Goal: Task Accomplishment & Management: Complete application form

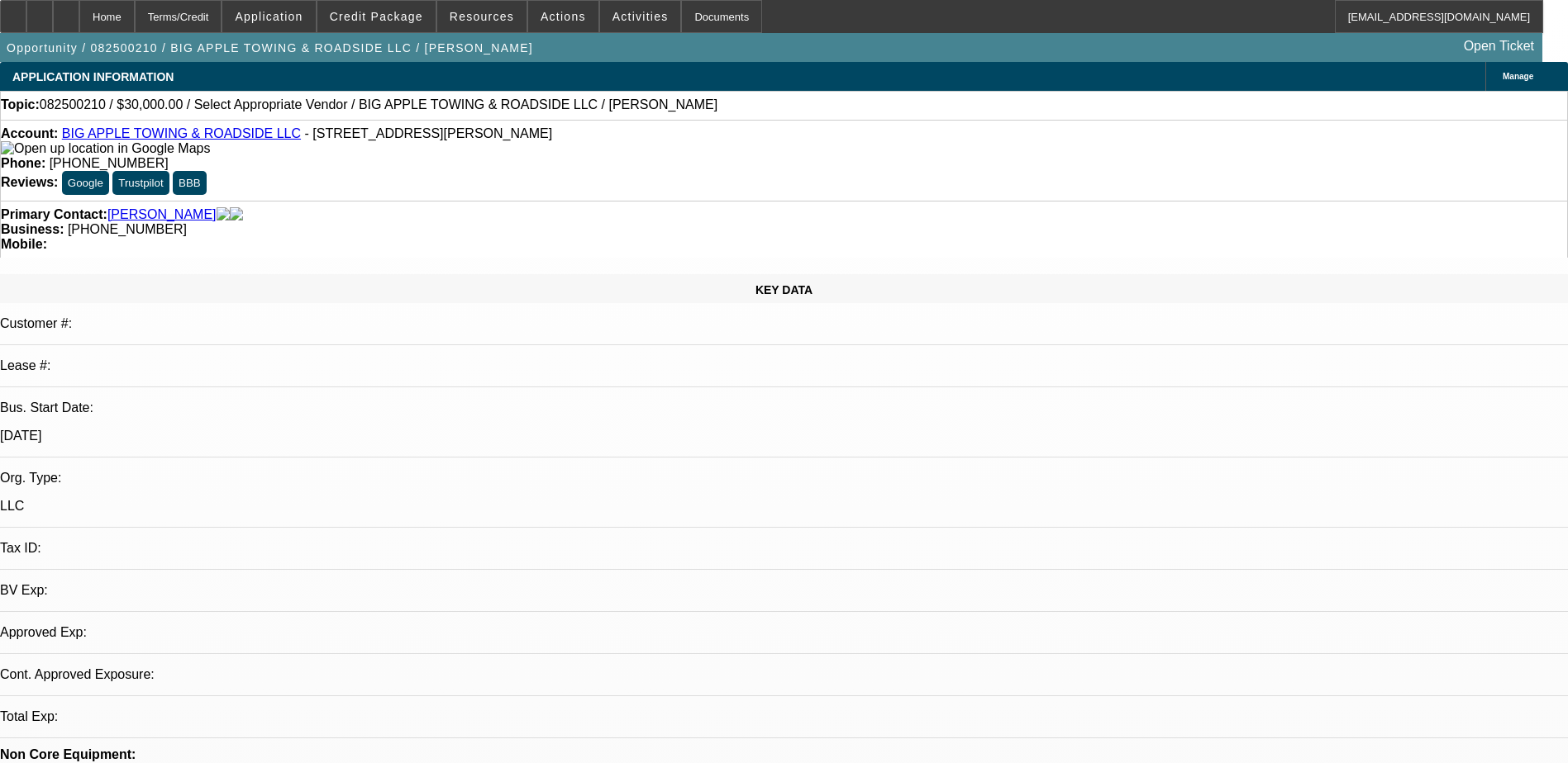
select select "0"
select select "2"
select select "0.1"
select select "1"
select select "2"
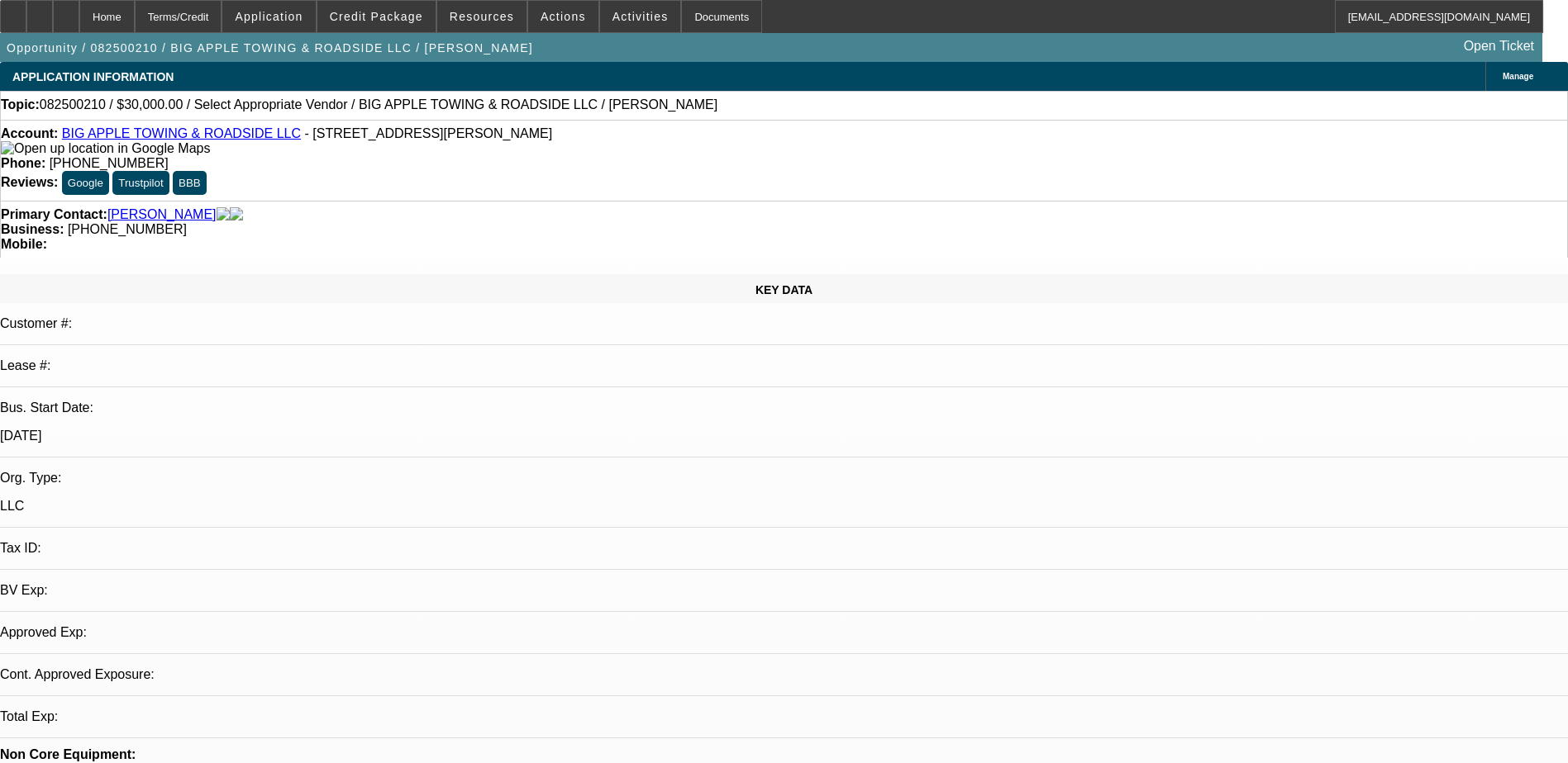
select select "4"
click at [52, 7] on div at bounding box center [39, 17] width 26 height 33
click at [331, 77] on div "APPLICATION INFORMATION Manage" at bounding box center [784, 77] width 1568 height 29
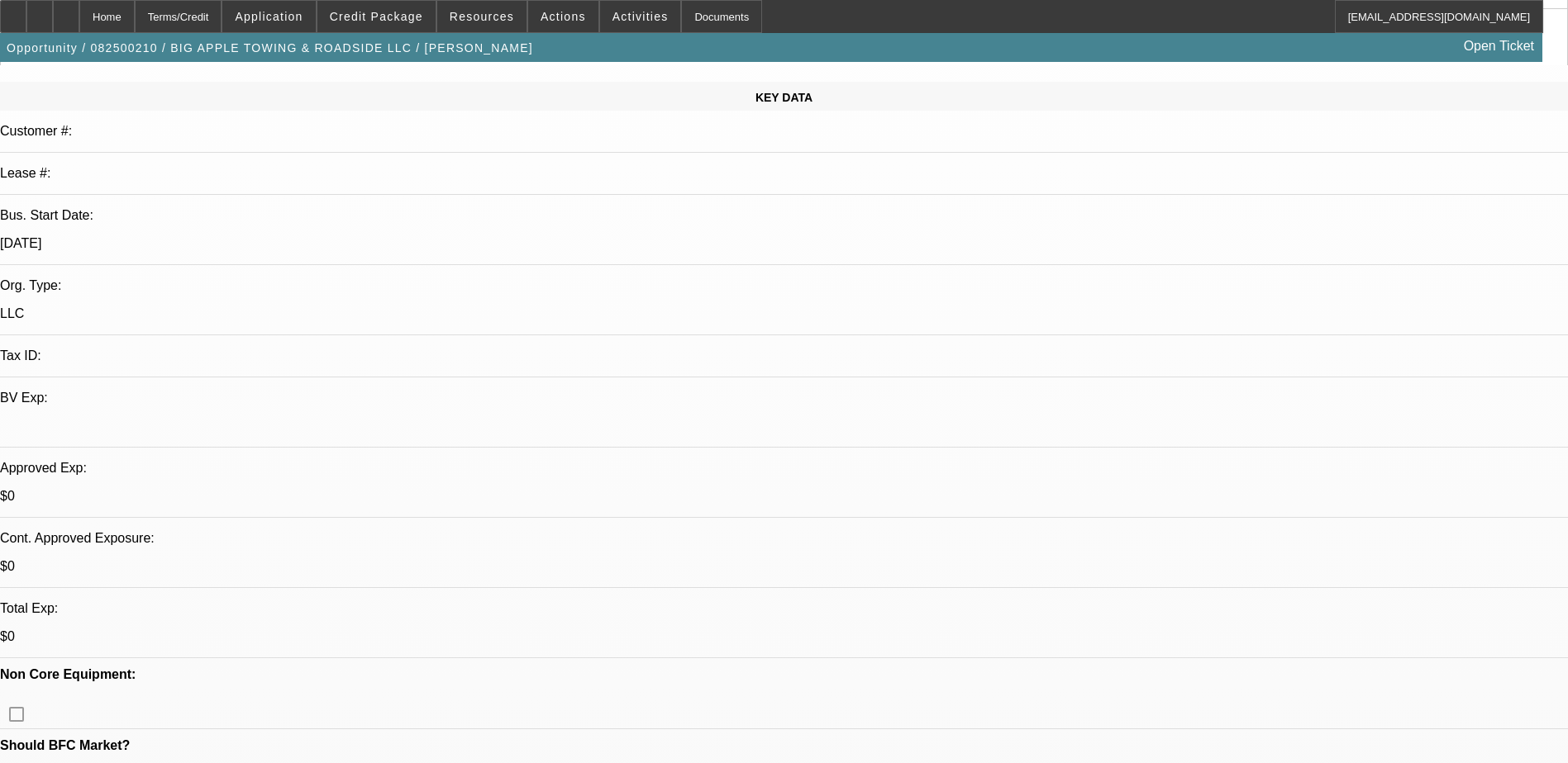
scroll to position [330, 0]
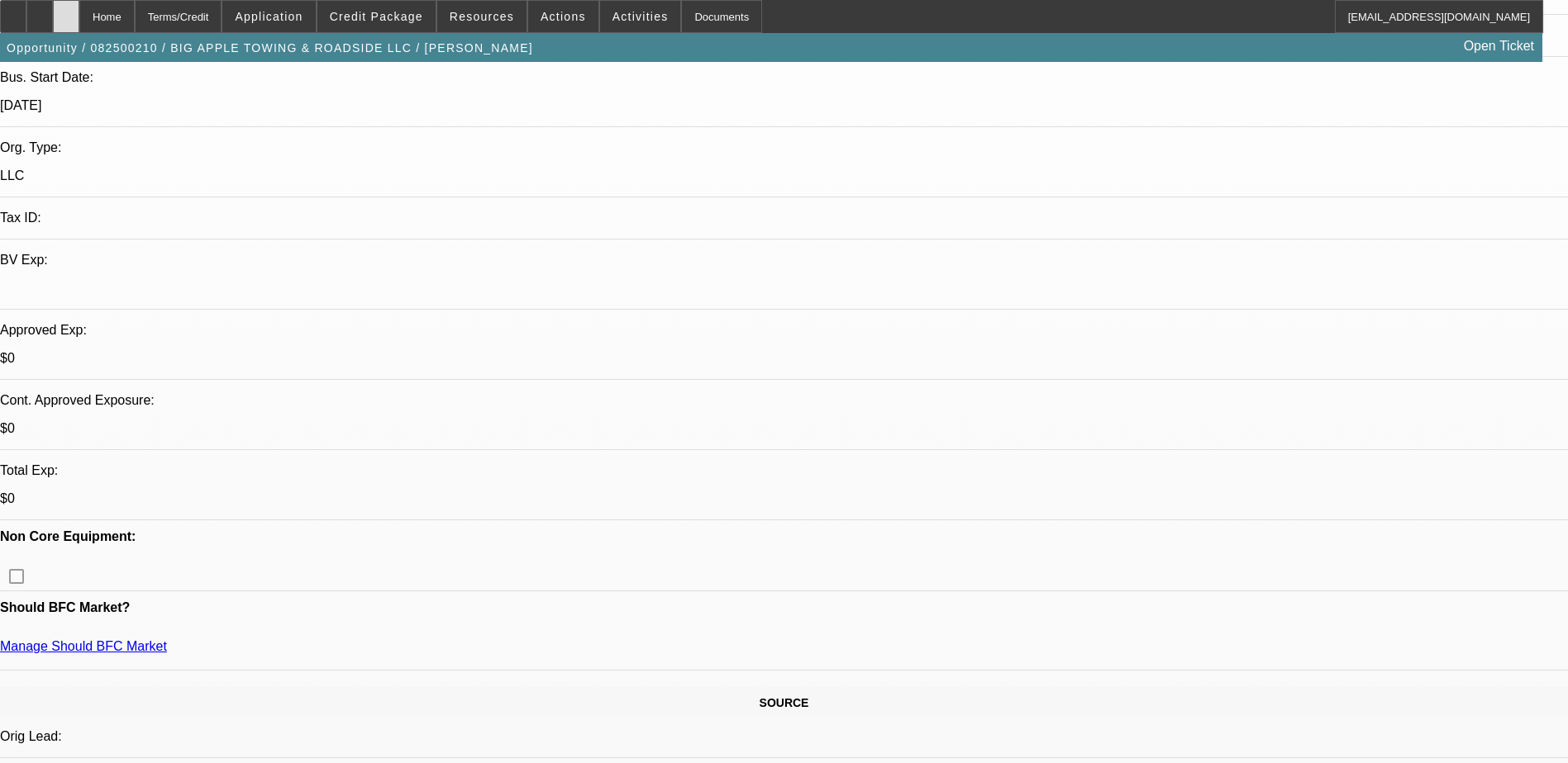
click at [80, 3] on div at bounding box center [65, 17] width 26 height 33
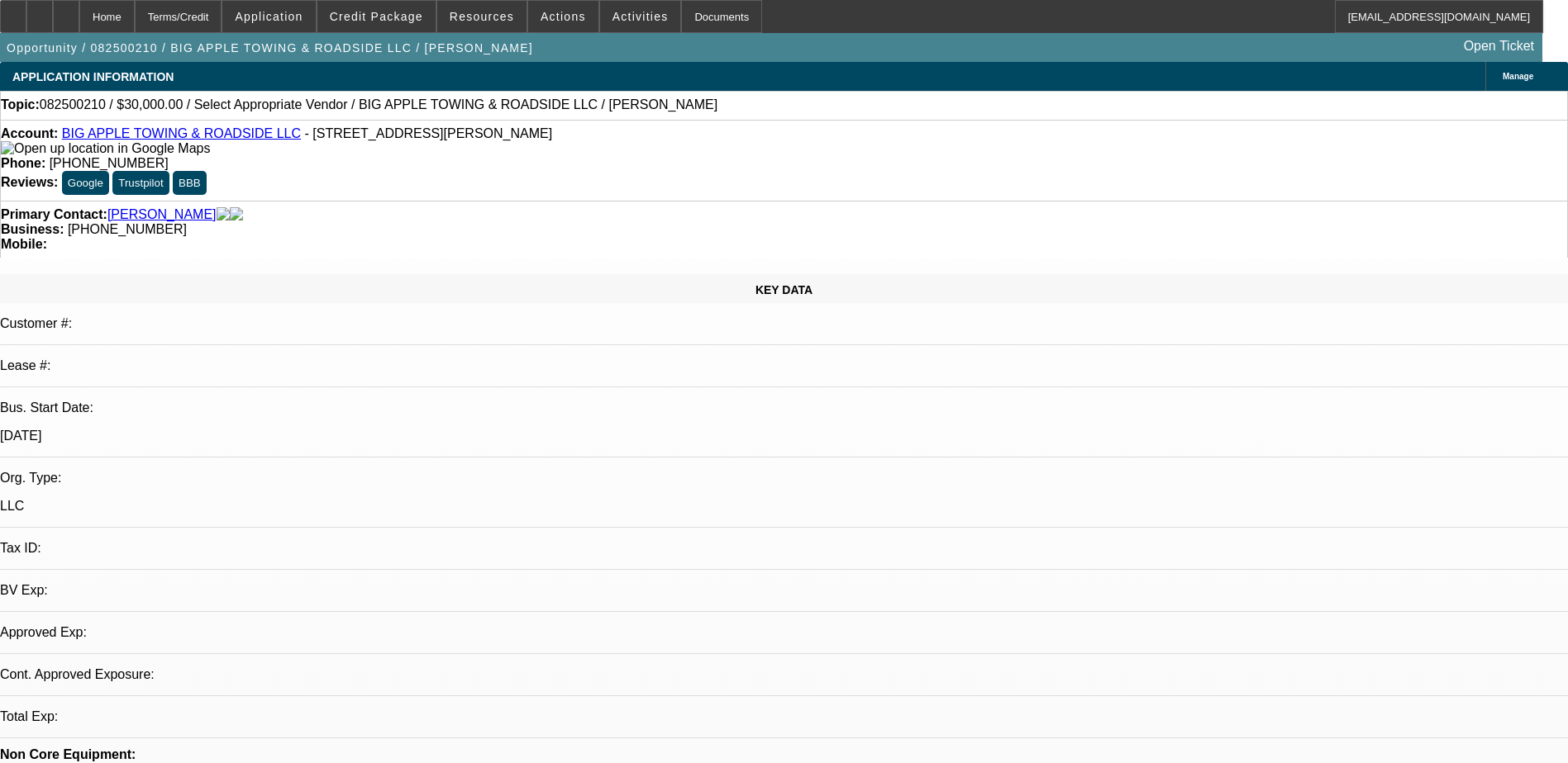
select select "0"
select select "2"
select select "0.1"
select select "4"
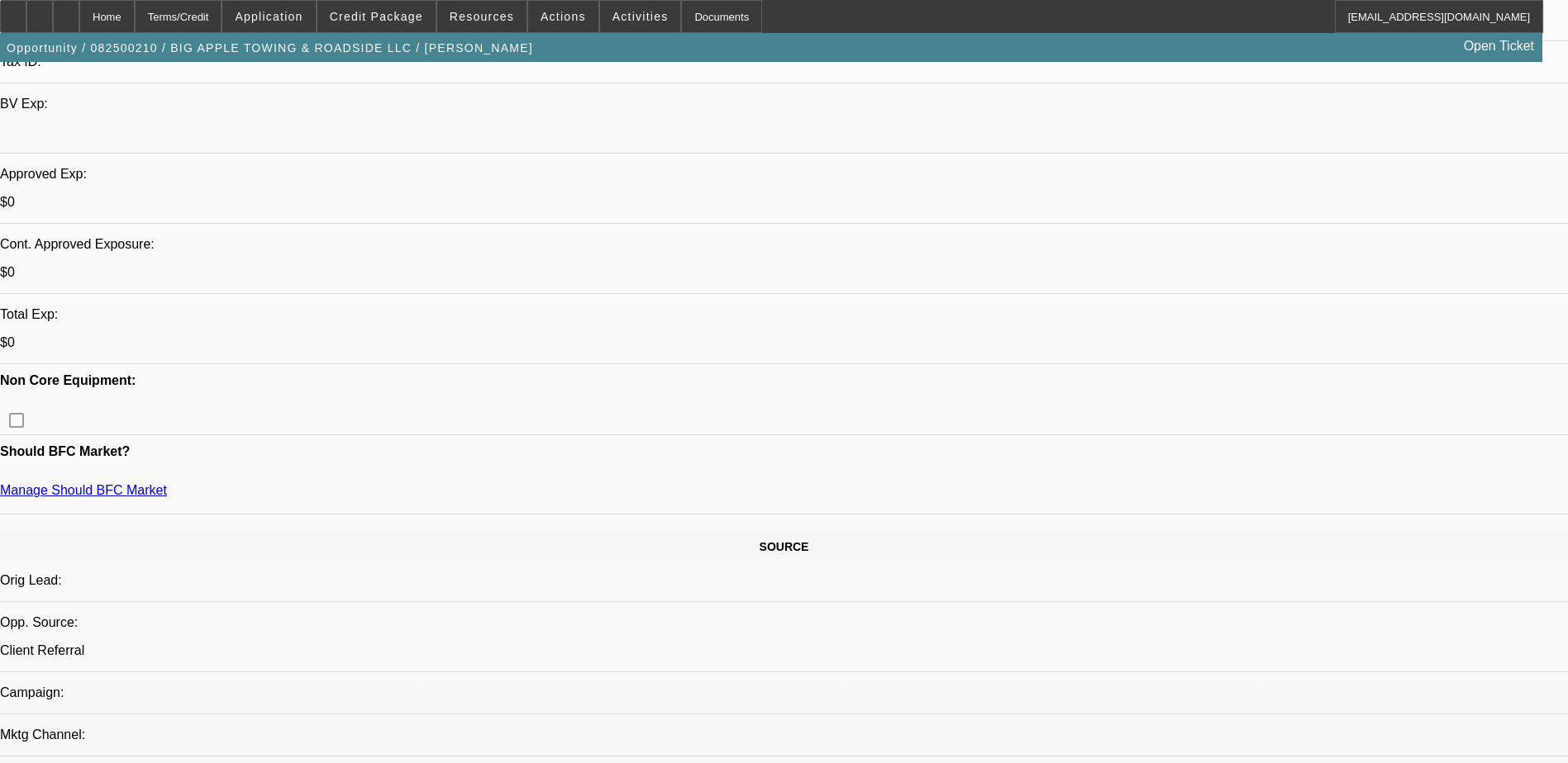
scroll to position [496, 0]
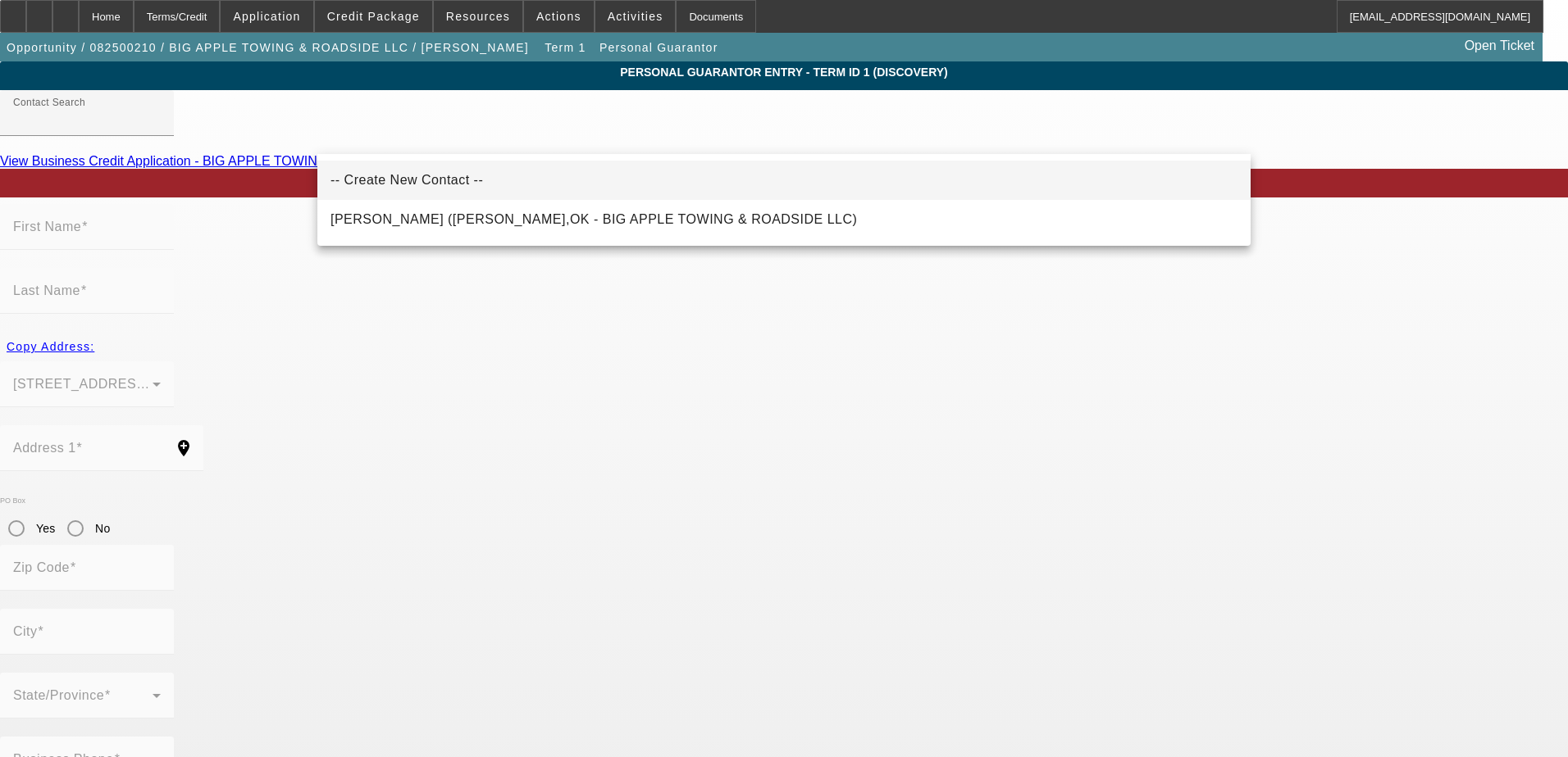
click at [370, 177] on span "-- Create New Contact --" at bounding box center [407, 179] width 152 height 14
type input "-- Create New Contact --"
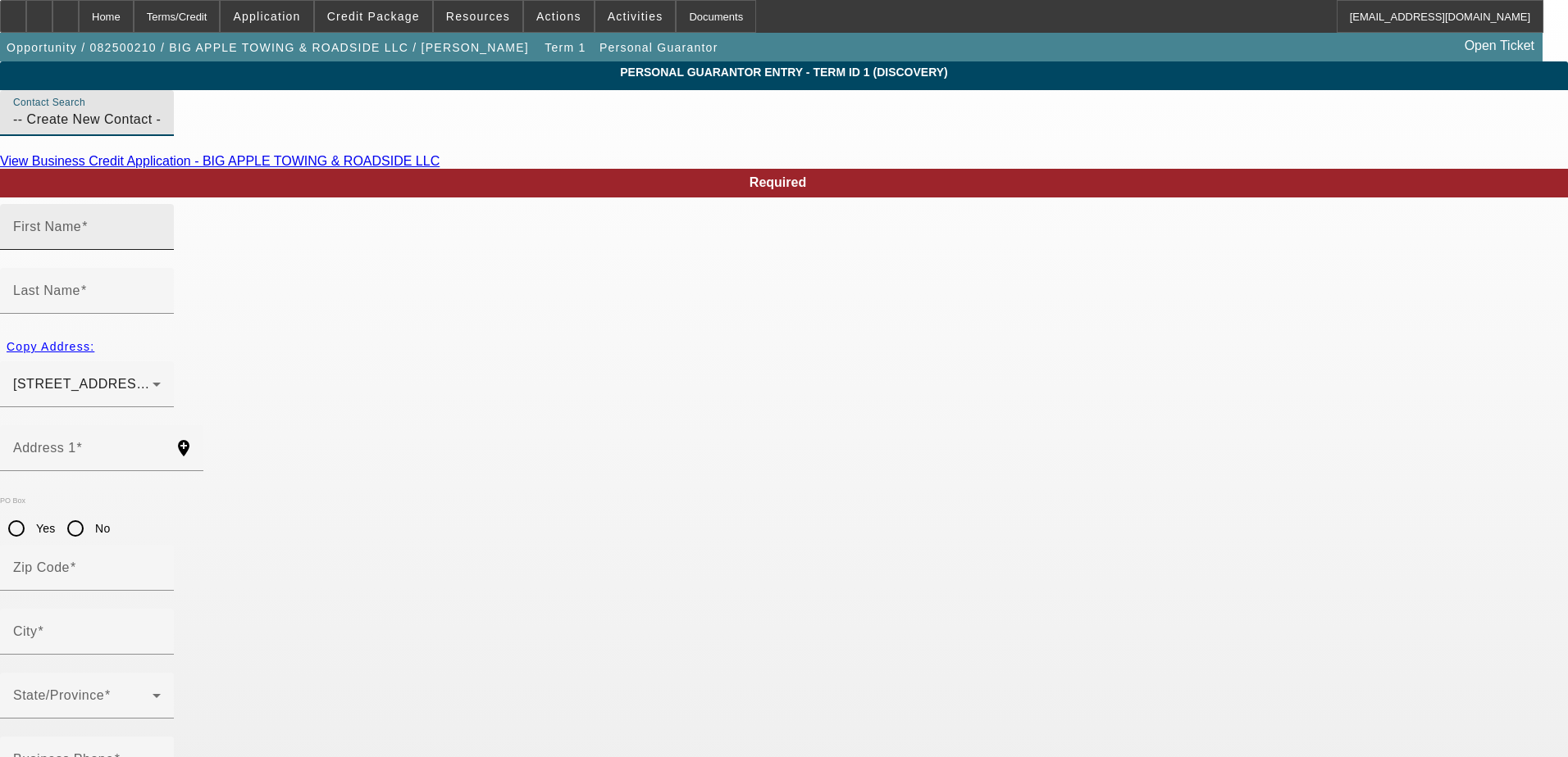
click at [81, 233] on mat-label "First Name" at bounding box center [47, 227] width 69 height 14
click at [161, 243] on input "First Name" at bounding box center [87, 233] width 148 height 19
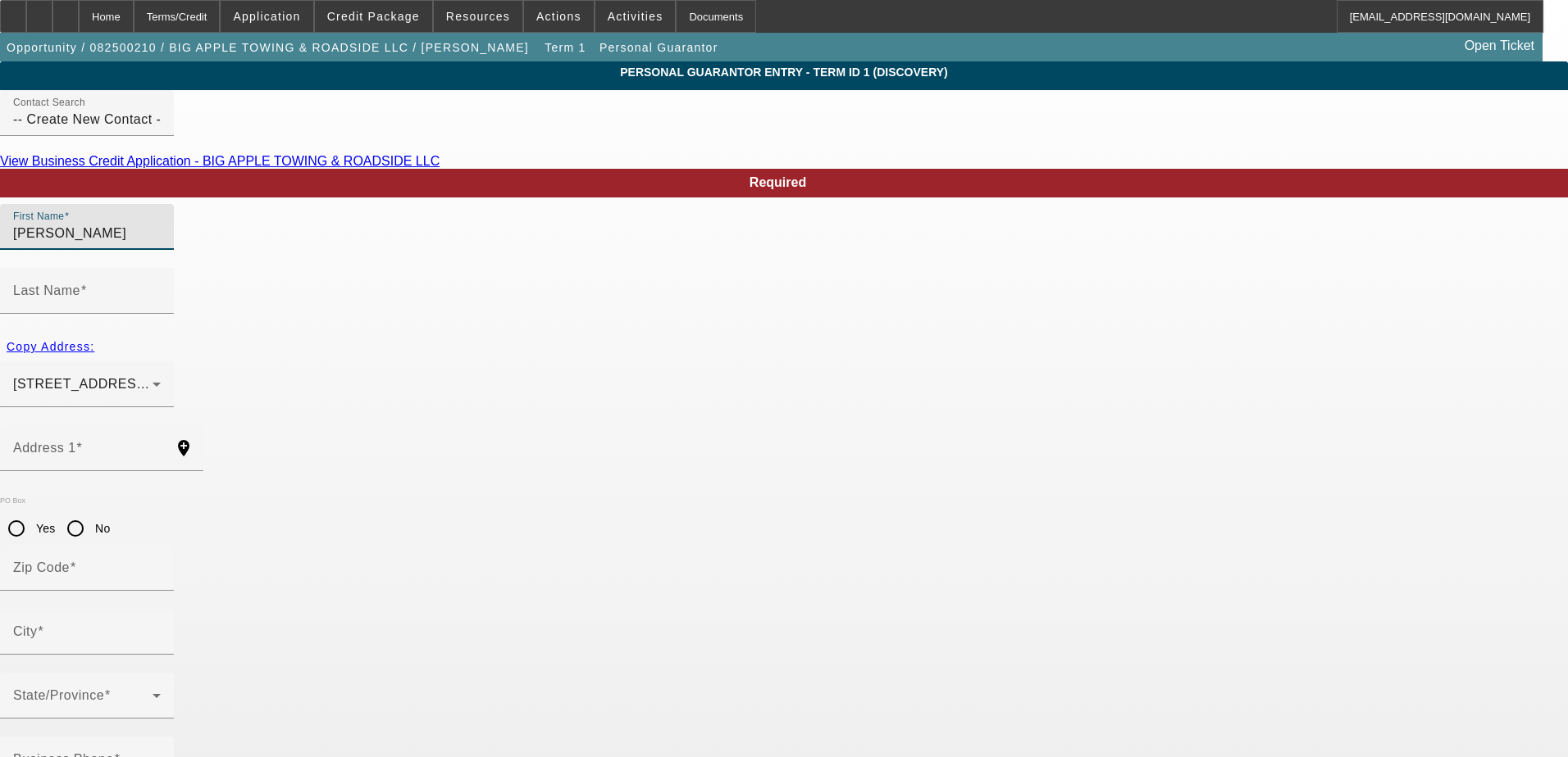
type input "Jose"
click at [80, 284] on mat-label "Last Name" at bounding box center [47, 290] width 68 height 14
click at [161, 287] on input "Last Name" at bounding box center [87, 297] width 148 height 19
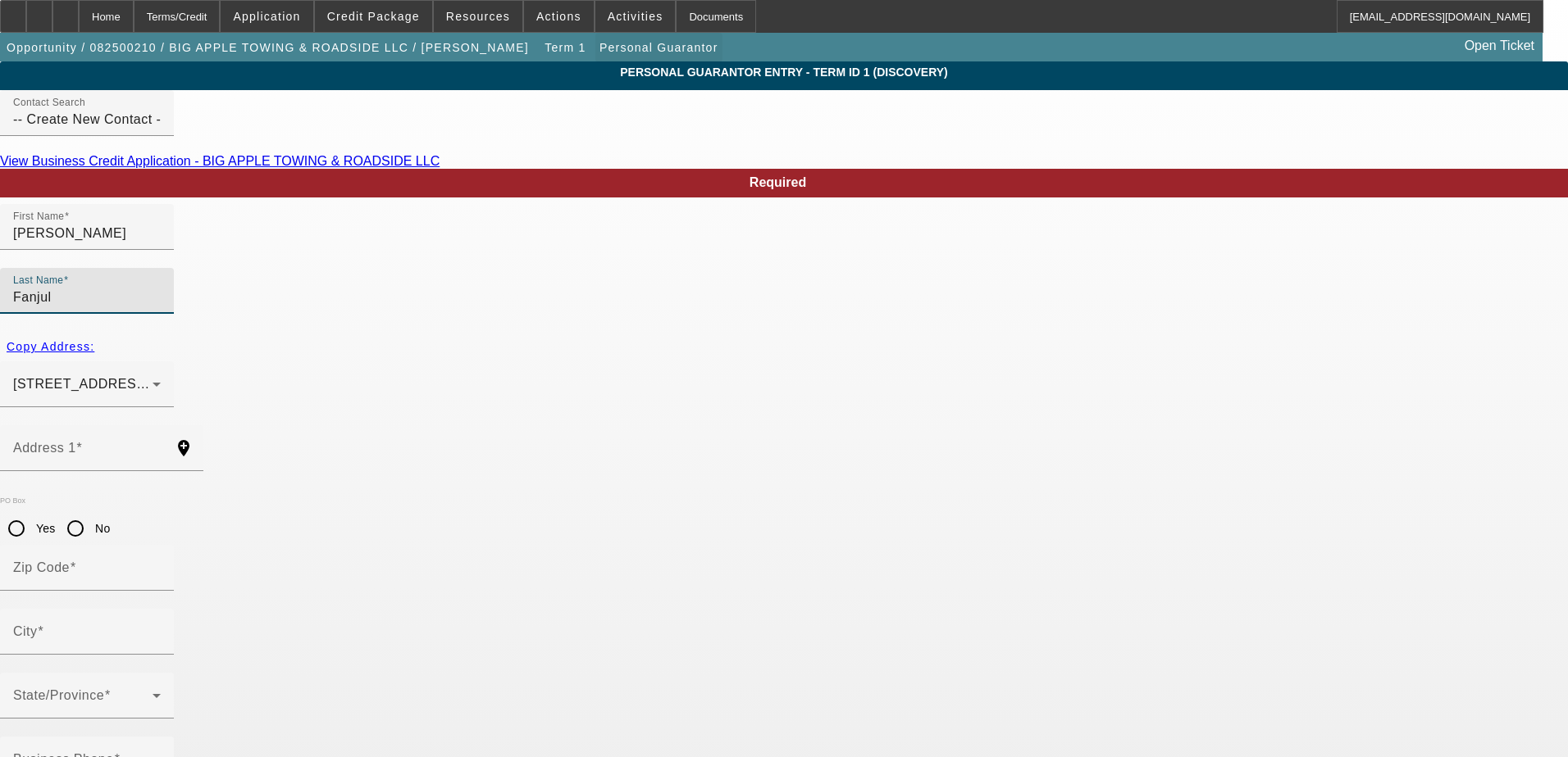
type input "Fanjul"
click at [152, 374] on div "515 Gaspar Avenue Deltona, FL 32725" at bounding box center [83, 384] width 140 height 19
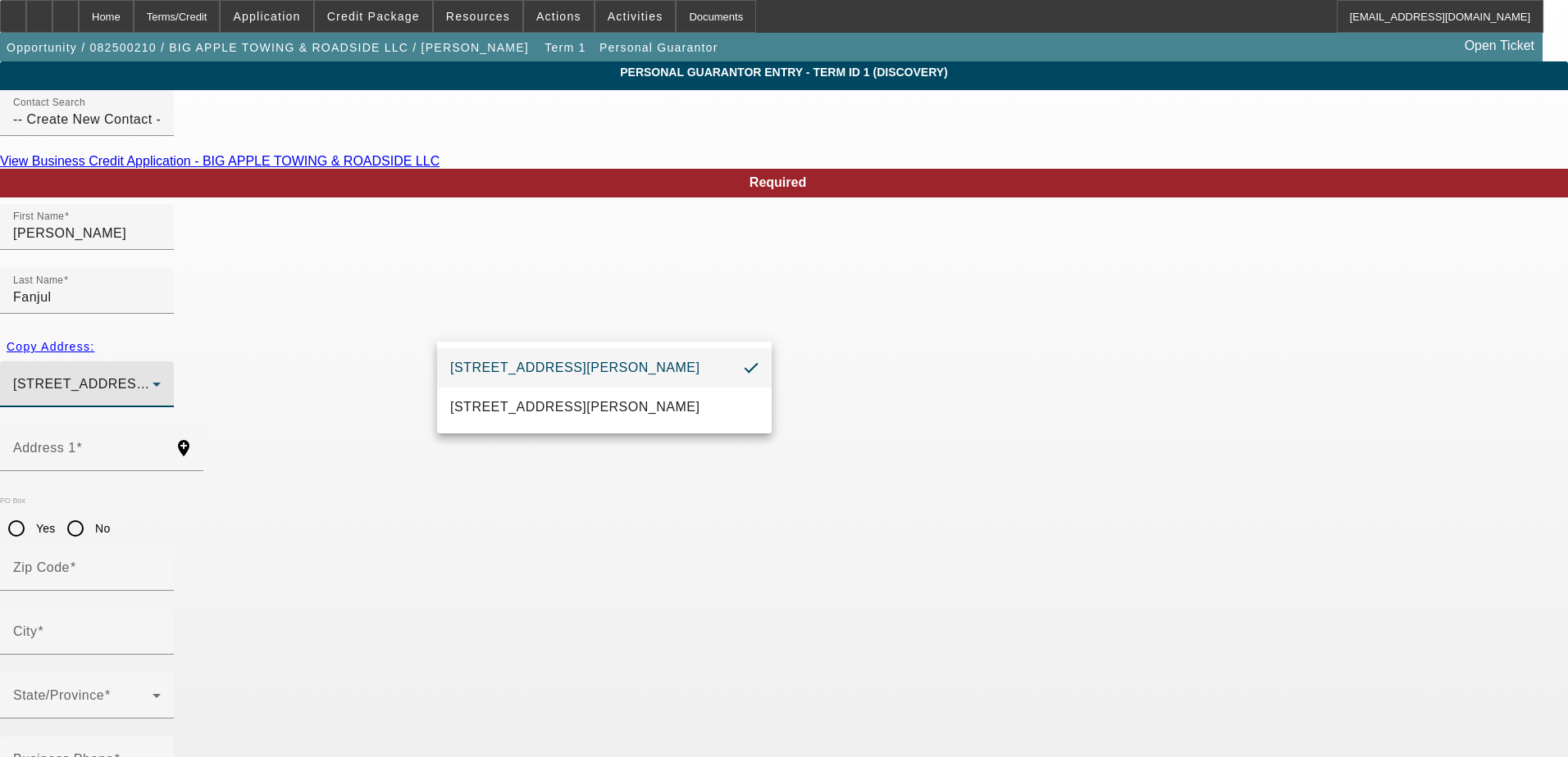
click at [478, 374] on span "515 Gaspar Avenue Deltona, FL 32725" at bounding box center [575, 367] width 249 height 19
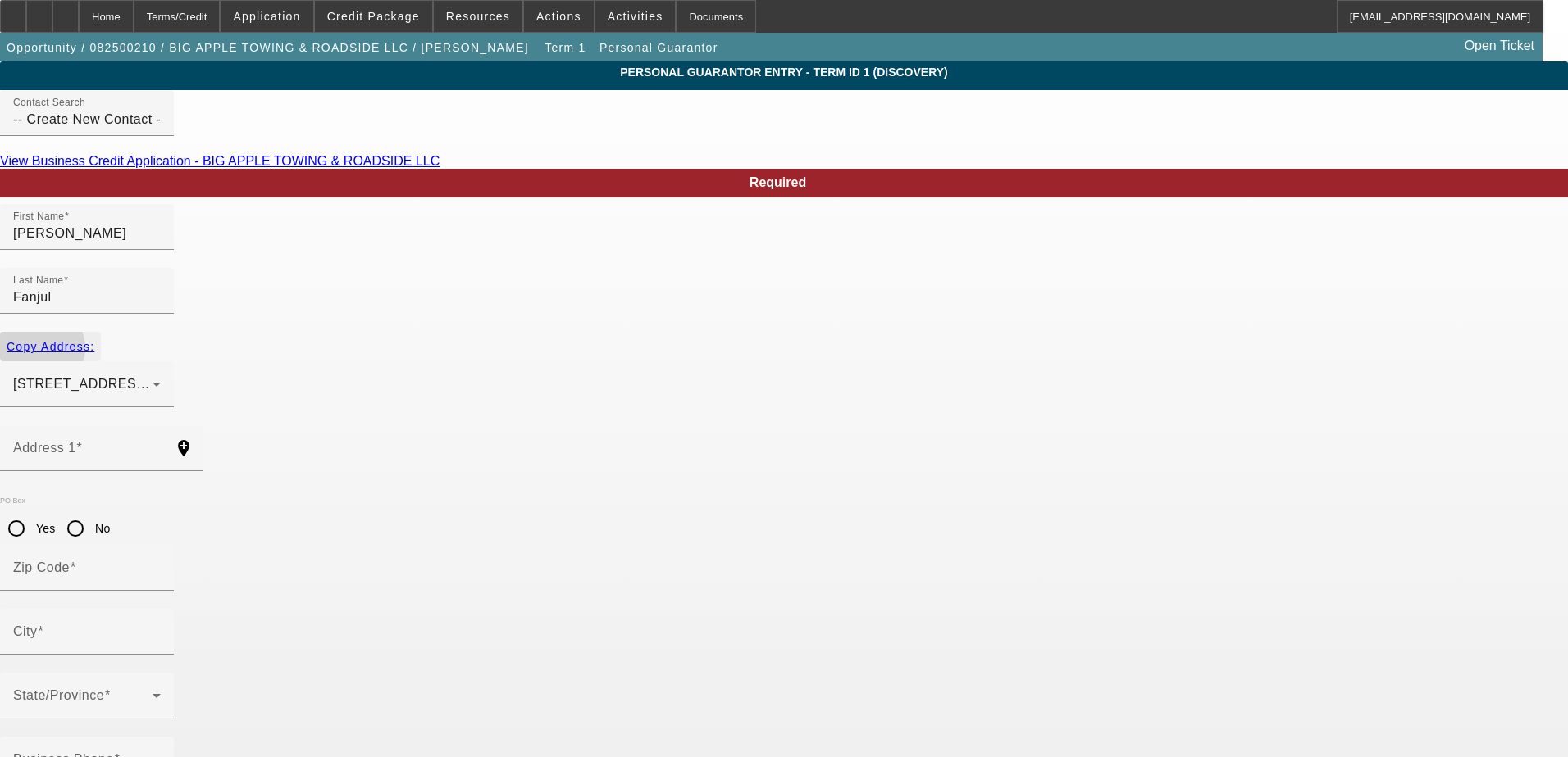
click at [95, 340] on span "Copy Address:" at bounding box center [50, 347] width 88 height 14
type input "515 Gaspar Avenue"
type input "32725"
type input "Deltona"
click at [161, 446] on input "515 Gaspar Avenue" at bounding box center [87, 455] width 148 height 19
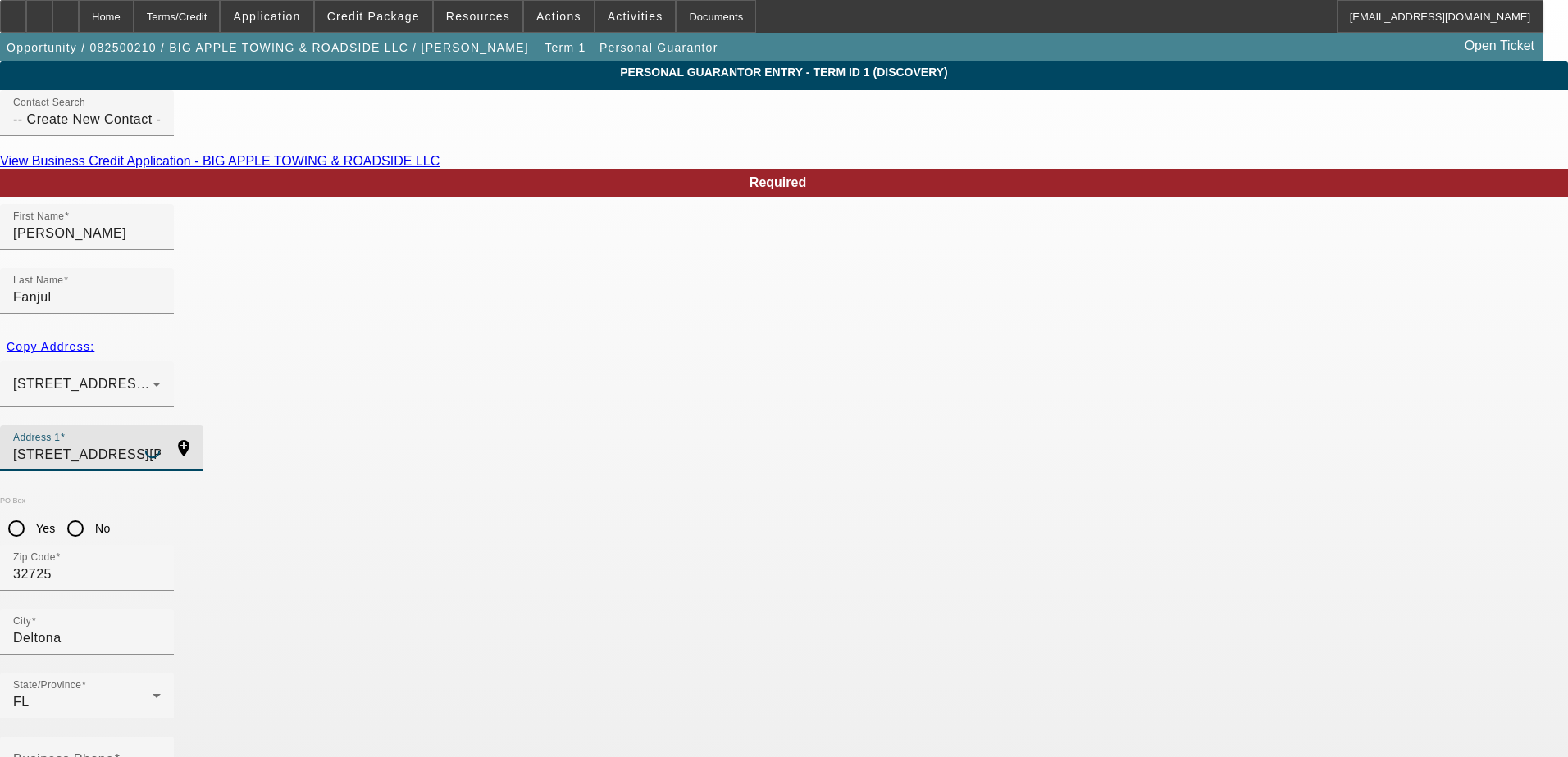
type input "516 Gaspar Avenue"
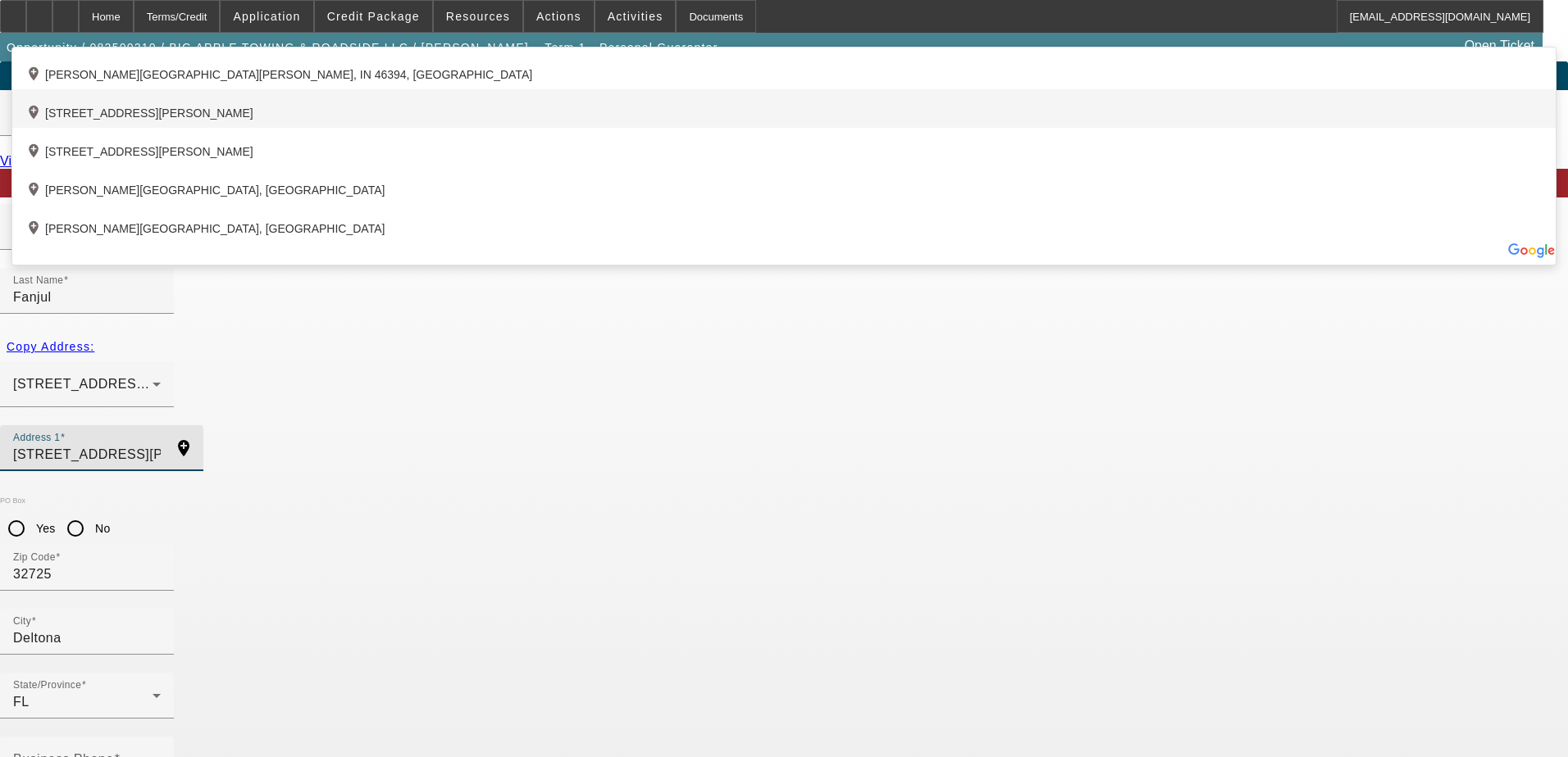
click at [393, 128] on div "add_location 516 Gaspar Avenue, Deltona, FL 32725, US" at bounding box center [784, 109] width 1544 height 39
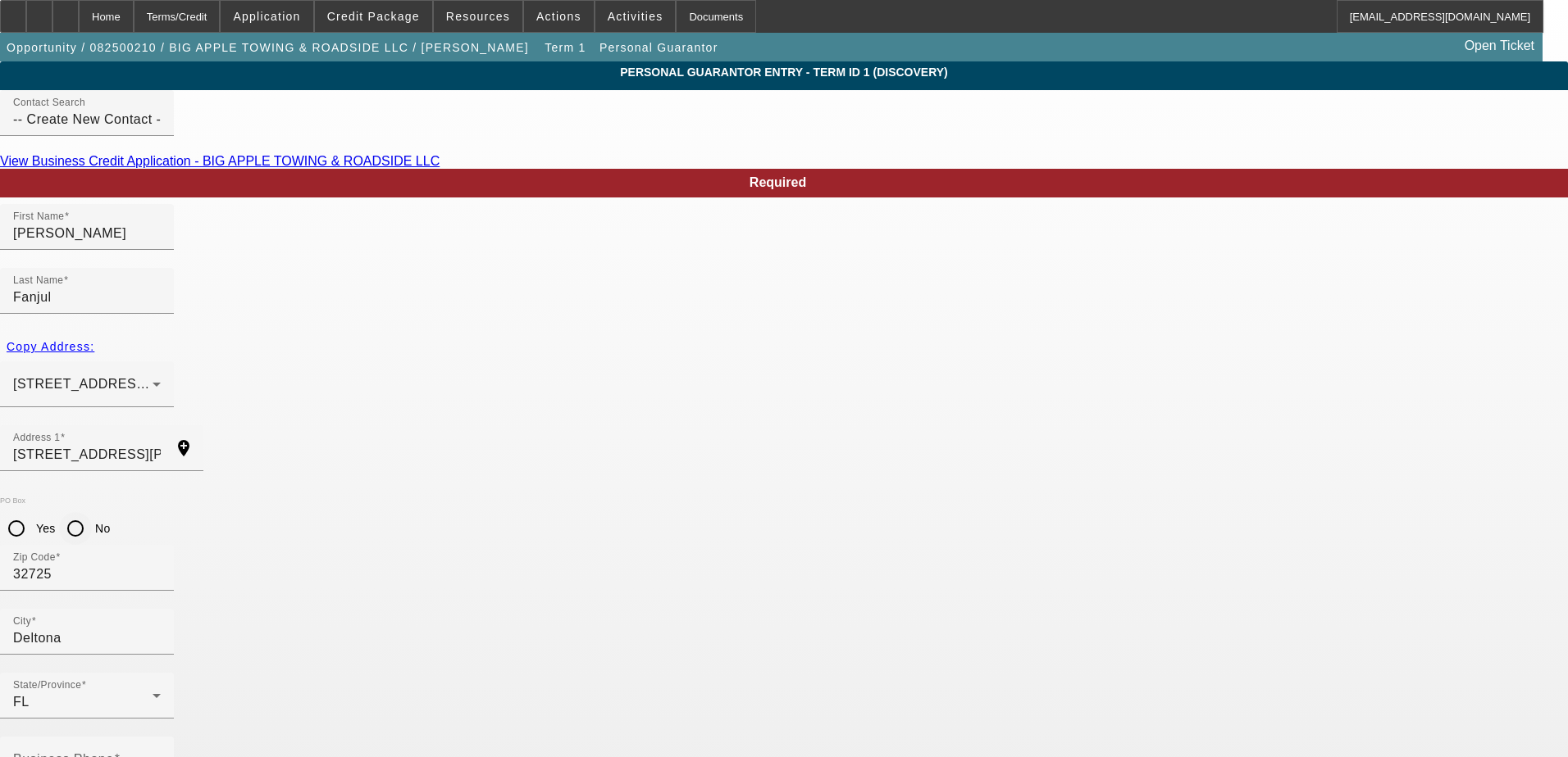
click at [92, 512] on input "No" at bounding box center [75, 528] width 33 height 33
radio input "true"
type input "50"
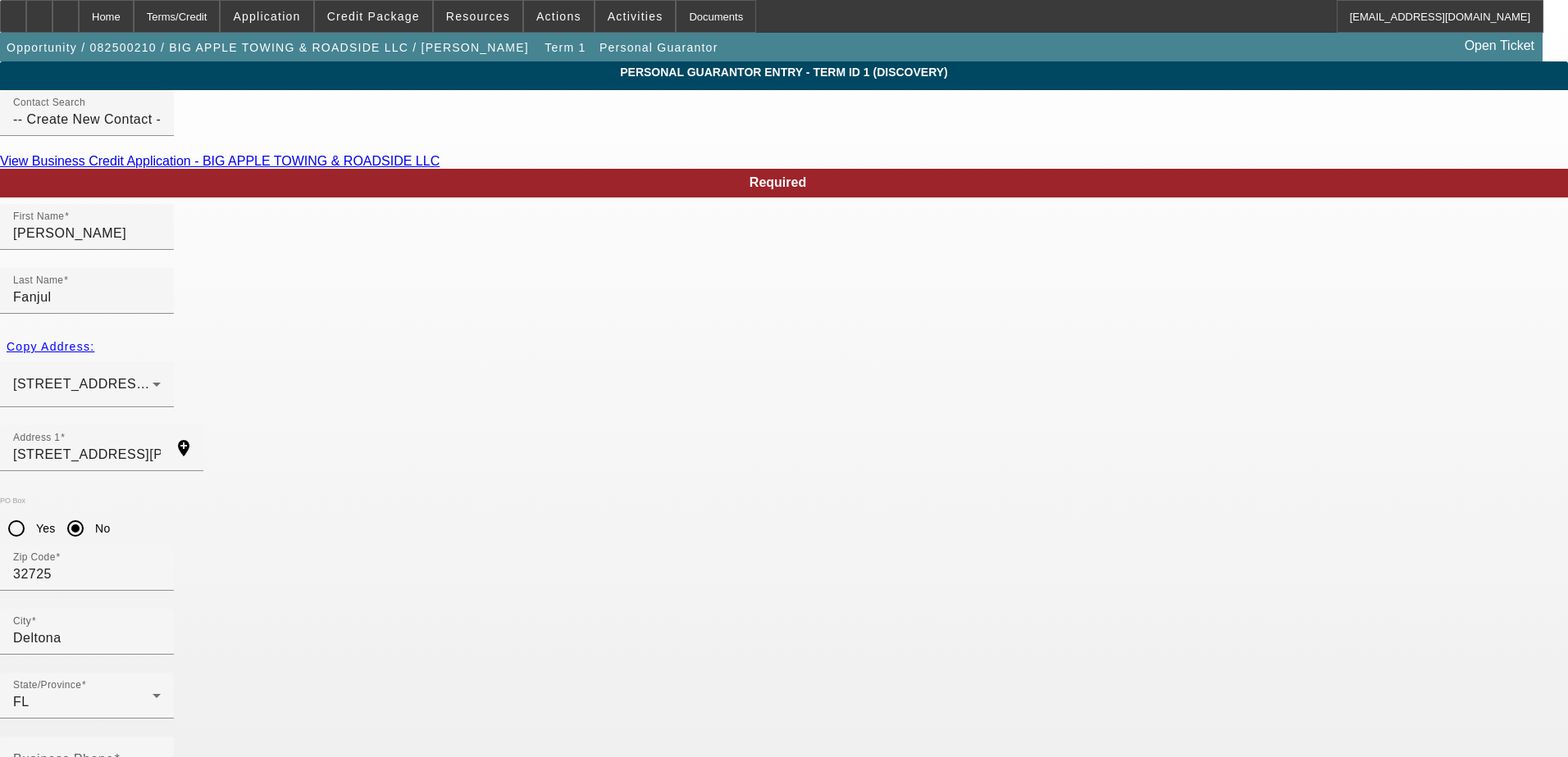
drag, startPoint x: 599, startPoint y: 644, endPoint x: 573, endPoint y: 636, distance: 27.2
drag, startPoint x: 573, startPoint y: 636, endPoint x: 574, endPoint y: 648, distance: 12.0
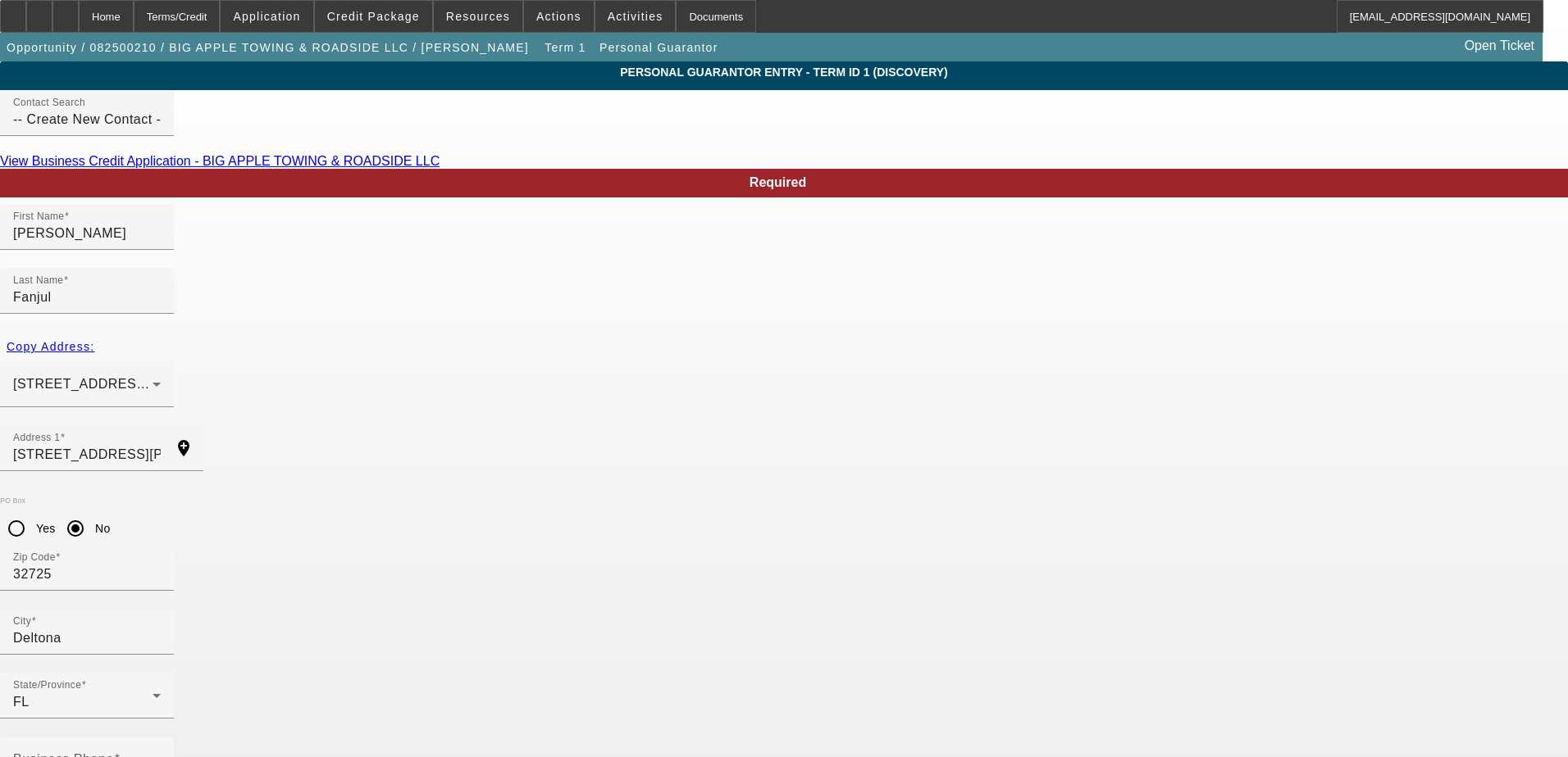
paste input "josemfanjul3@gmail.com"
type input "josemfanjul3@gmail.com"
paste input "(386) 279-5366"
type input "(386) 279-5366"
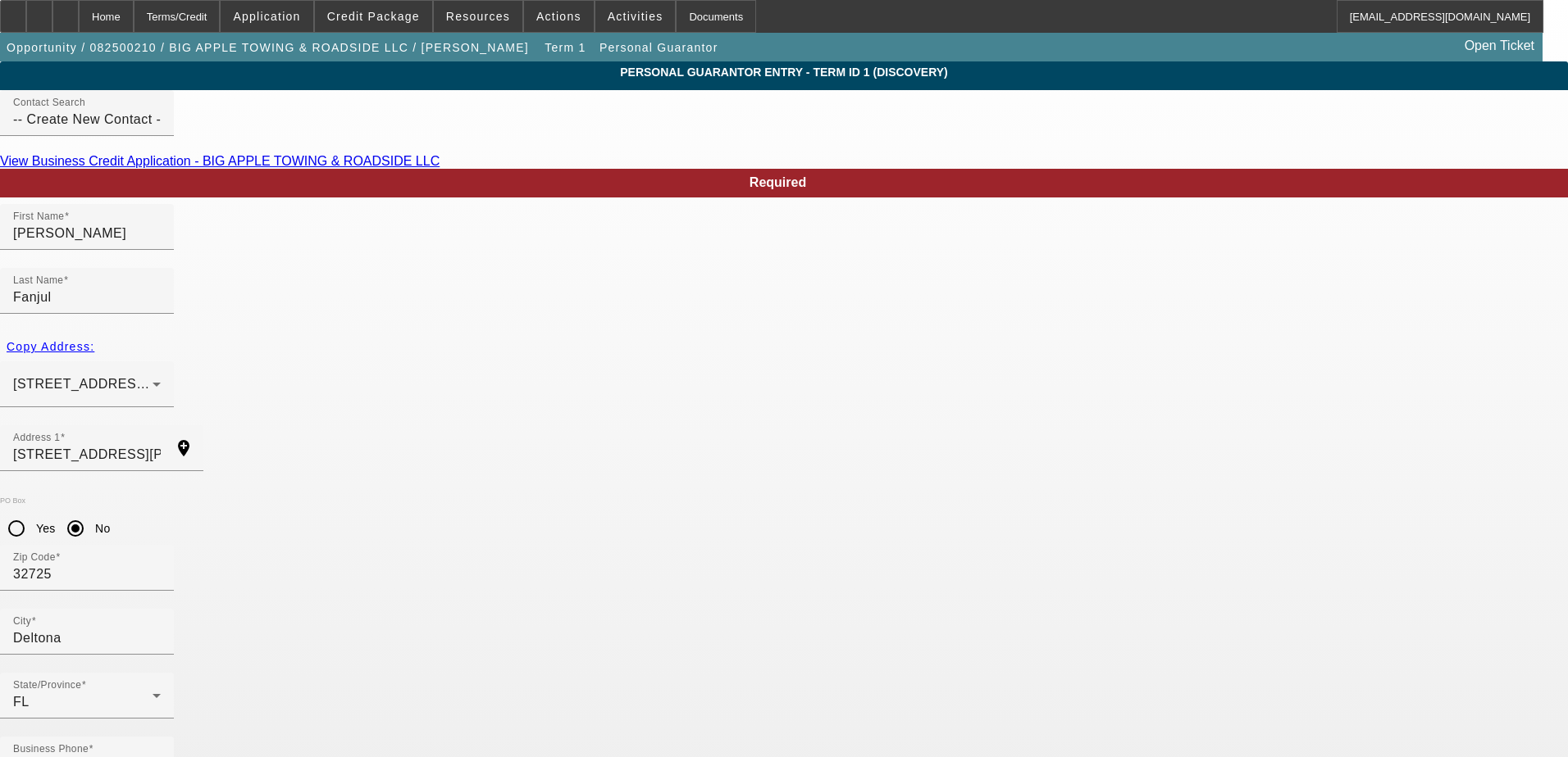
drag, startPoint x: 364, startPoint y: 637, endPoint x: 338, endPoint y: 653, distance: 30.5
paste input "078-90-7052"
type input "078-90-7052"
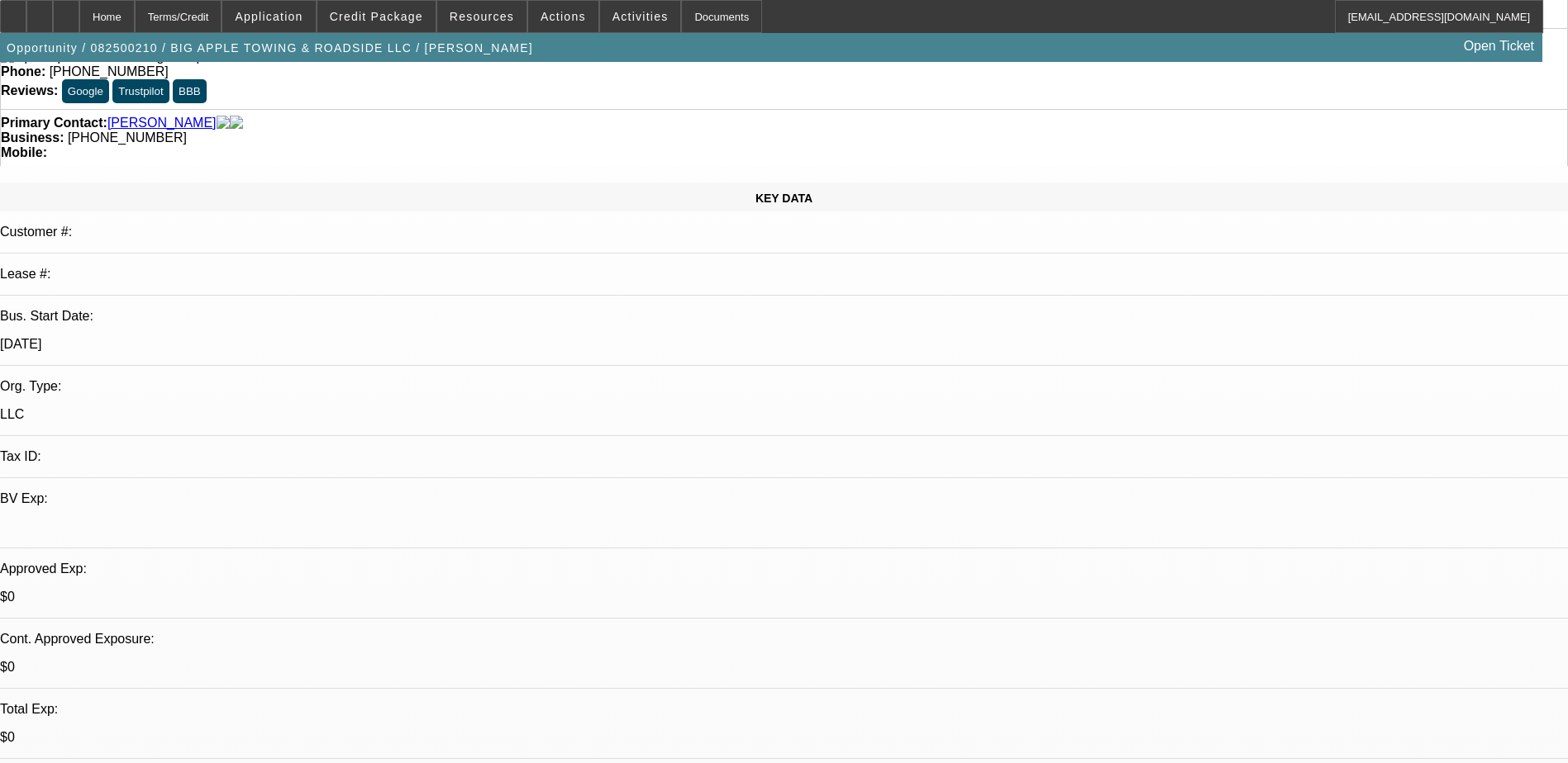
select select "0"
select select "2"
select select "0.1"
select select "4"
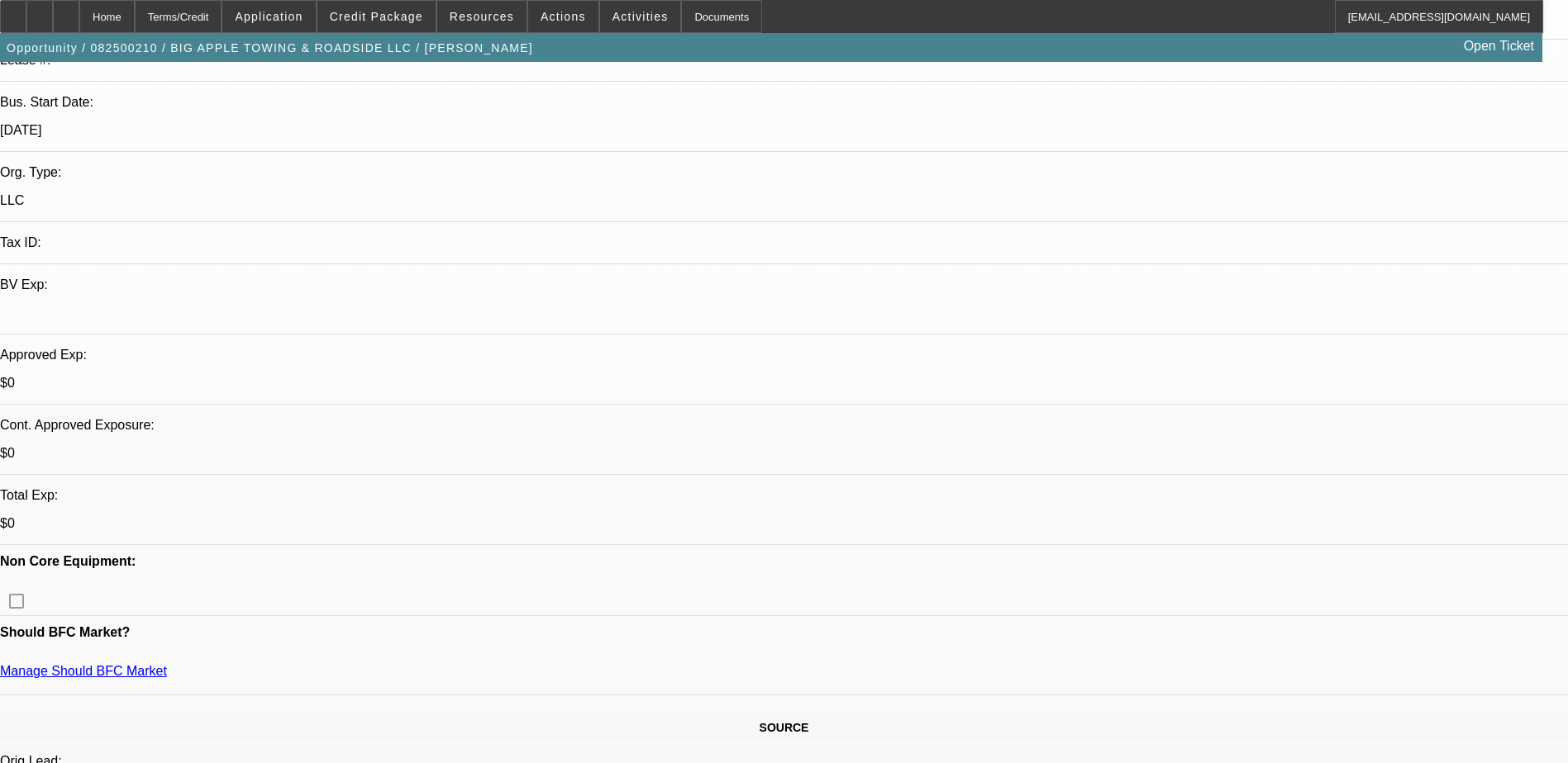
scroll to position [330, 0]
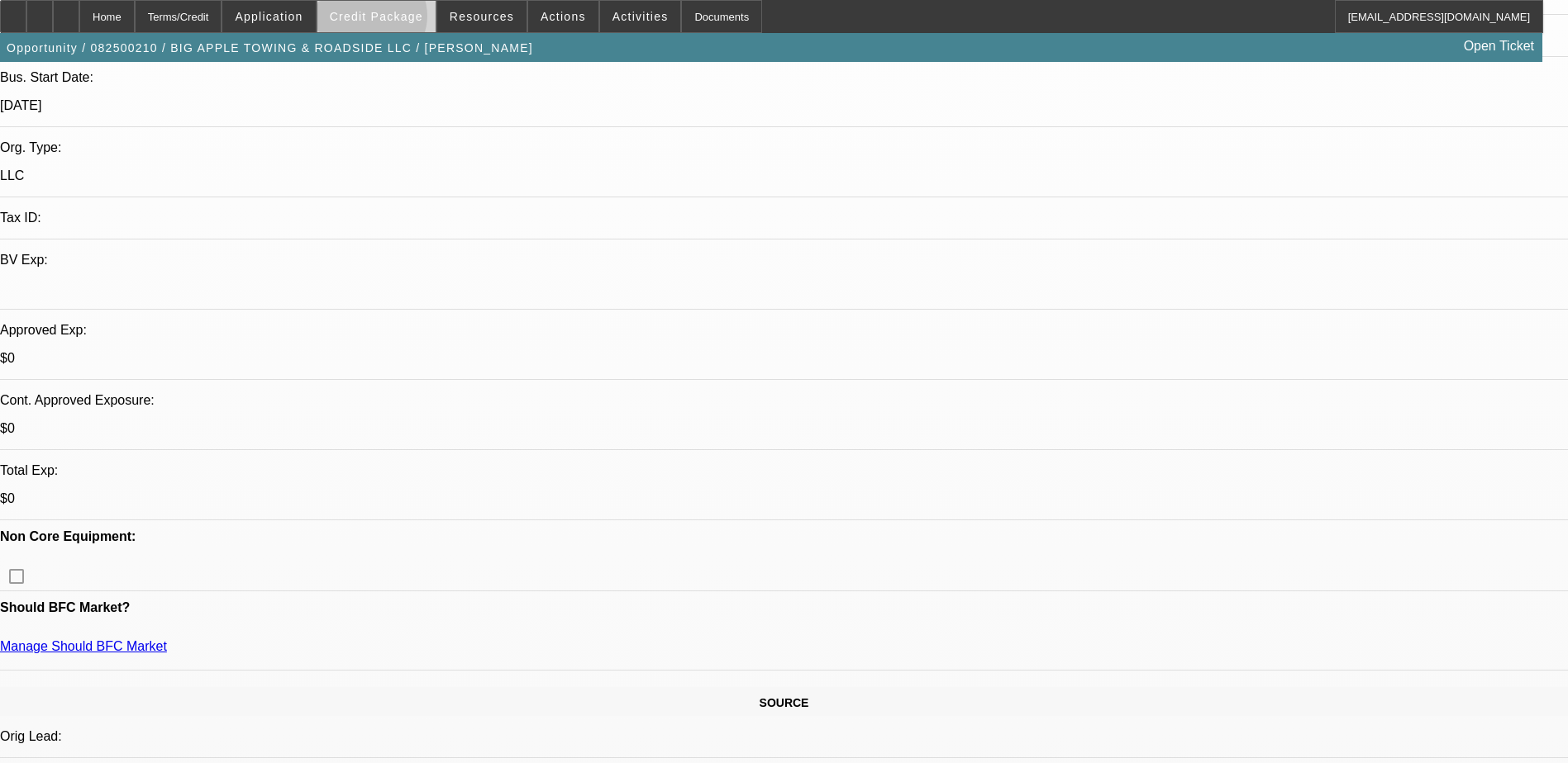
click at [398, 19] on span "Credit Package" at bounding box center [376, 17] width 93 height 14
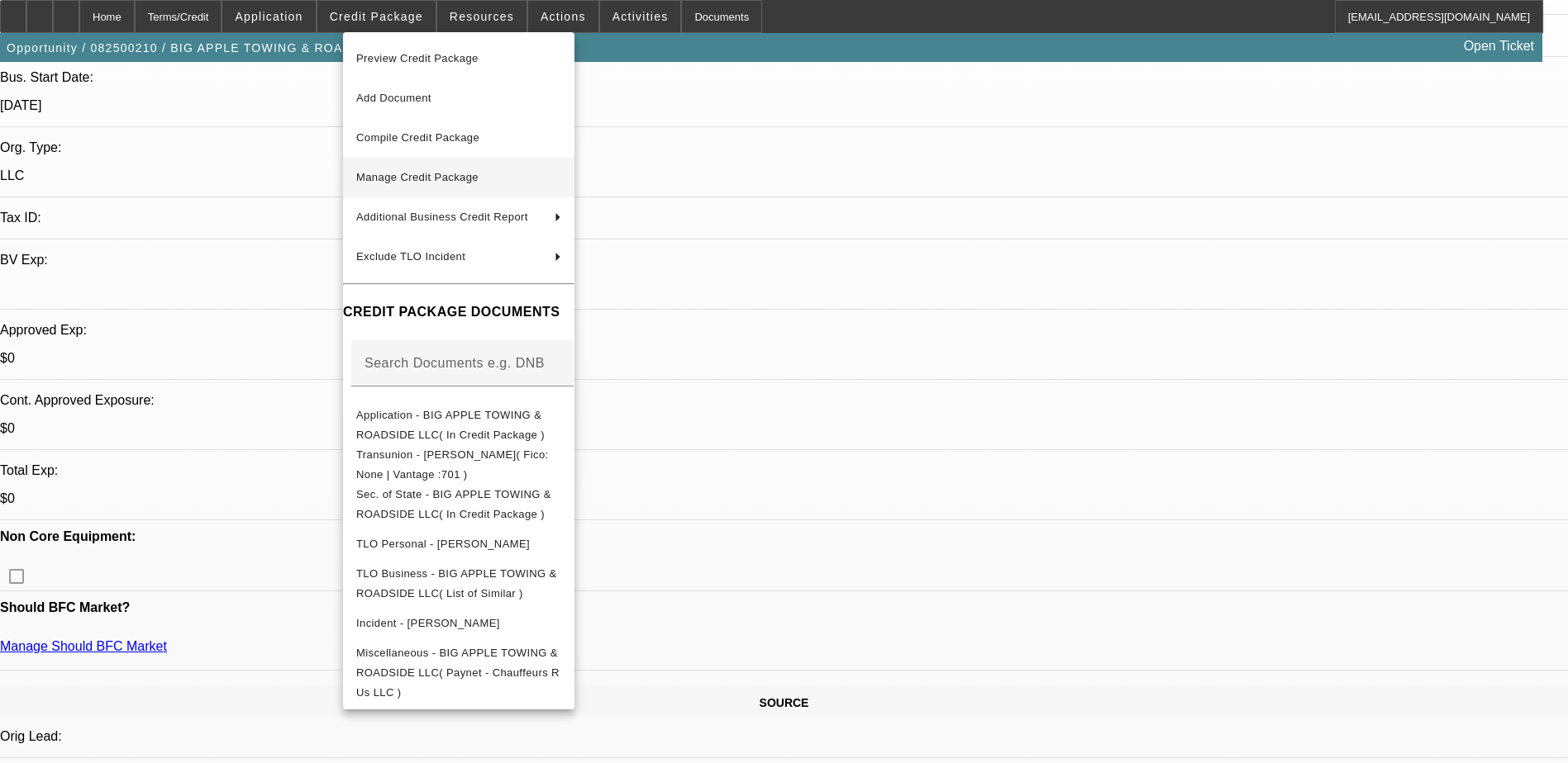
click at [460, 179] on span "Manage Credit Package" at bounding box center [417, 177] width 122 height 13
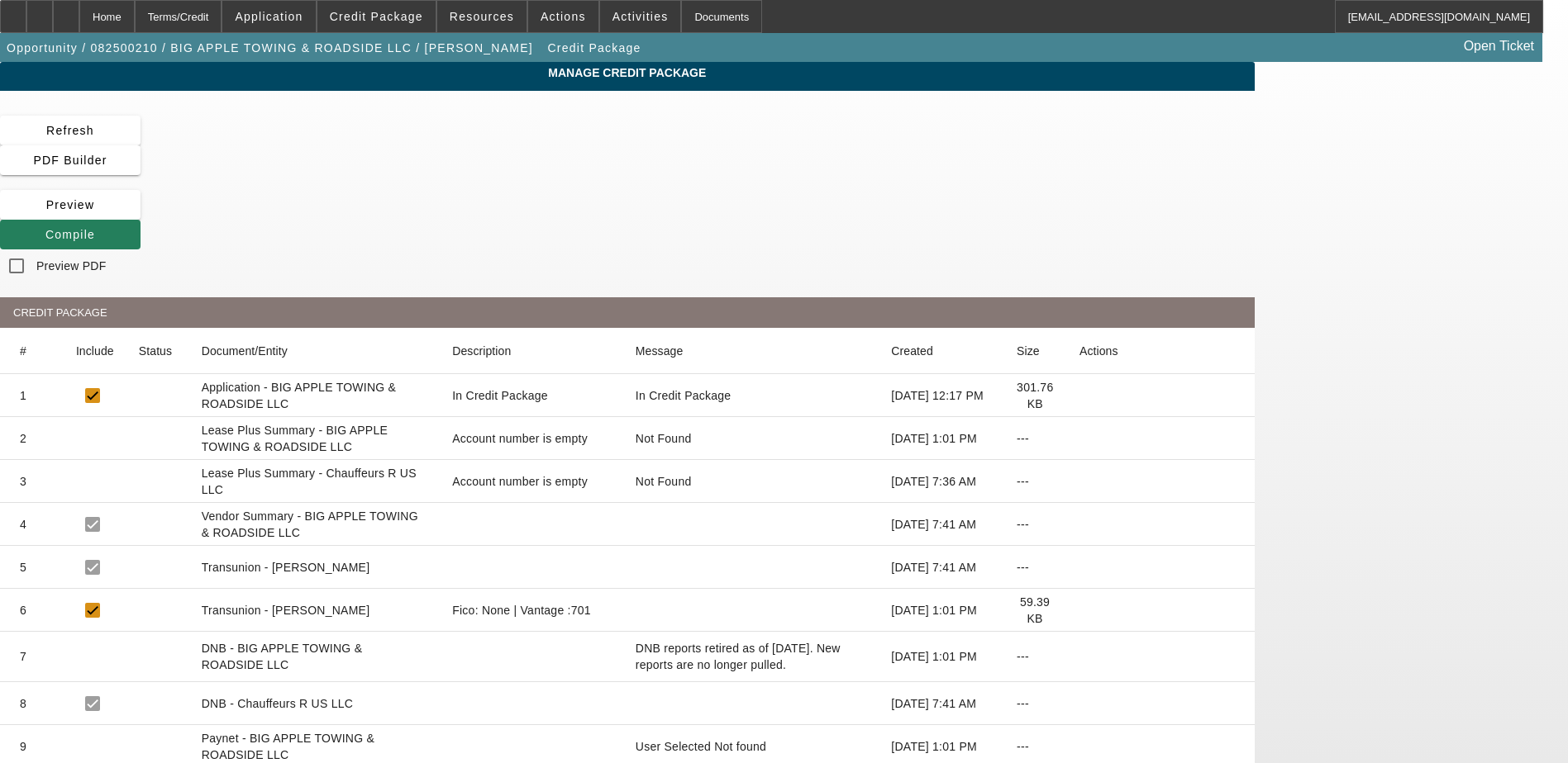
click at [46, 228] on icon at bounding box center [46, 235] width 0 height 14
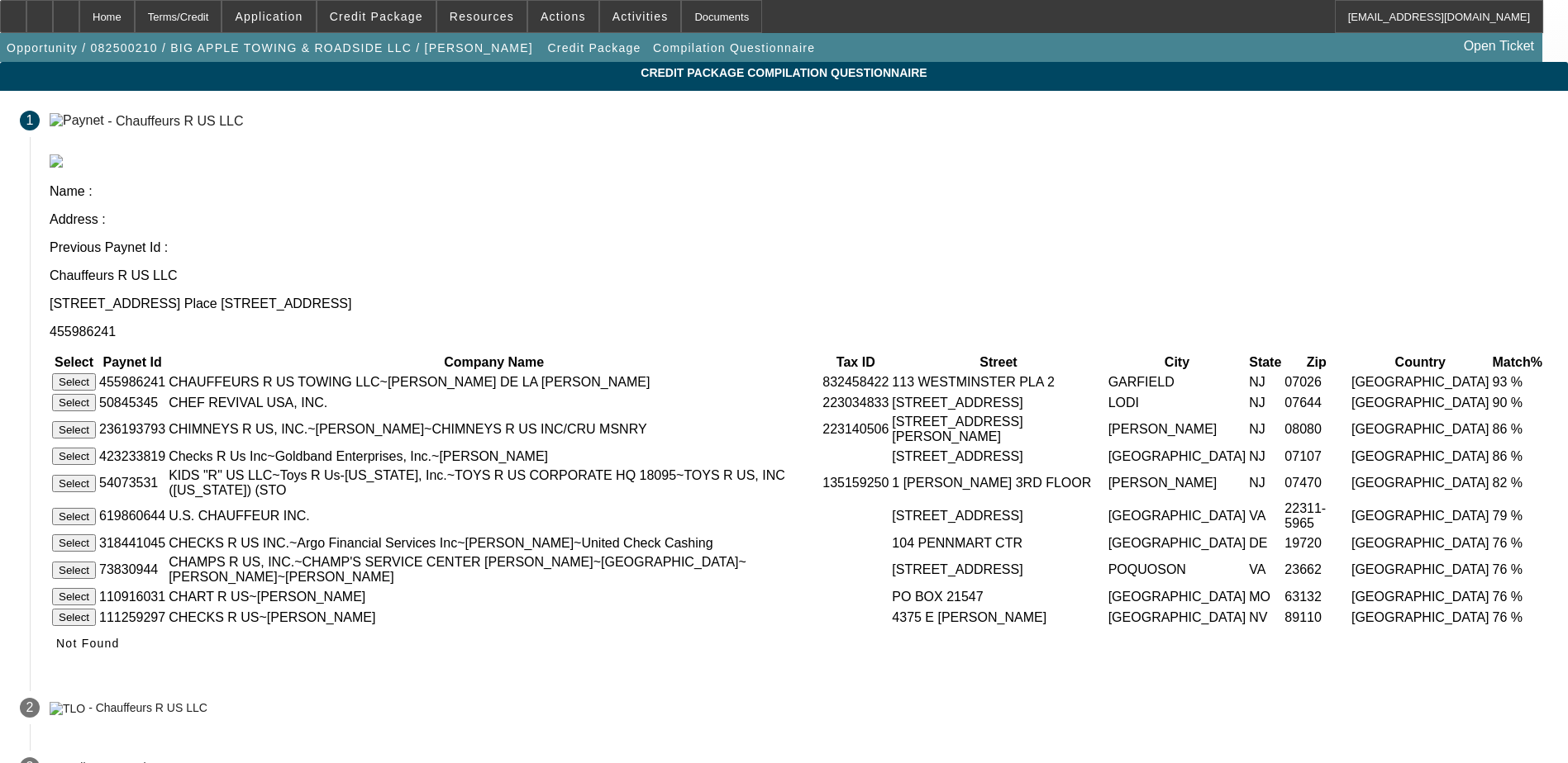
click at [96, 373] on button "Select" at bounding box center [74, 382] width 44 height 17
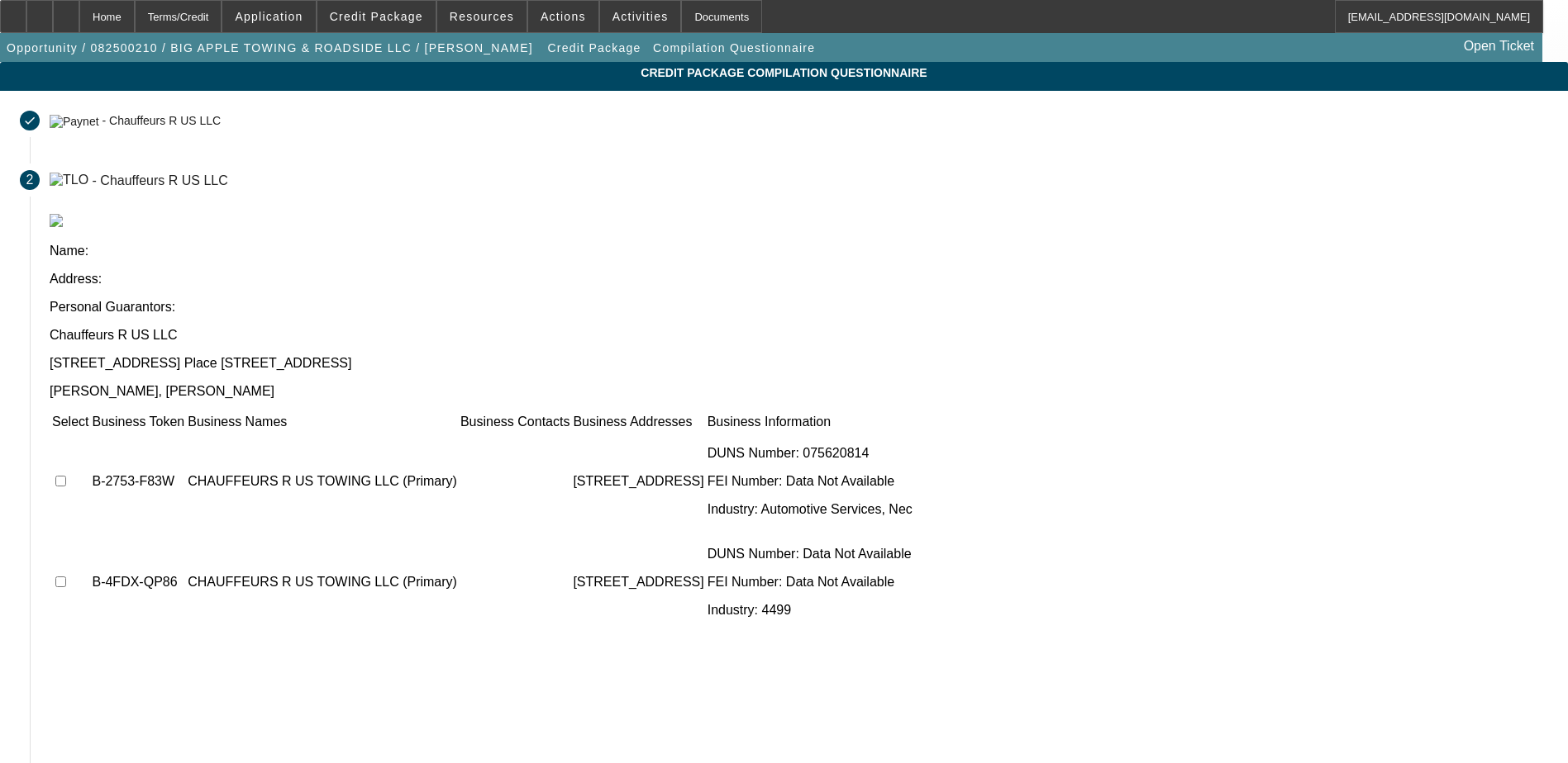
click at [89, 433] on td at bounding box center [70, 482] width 38 height 99
click at [66, 476] on input "checkbox" at bounding box center [60, 481] width 11 height 11
checkbox input "true"
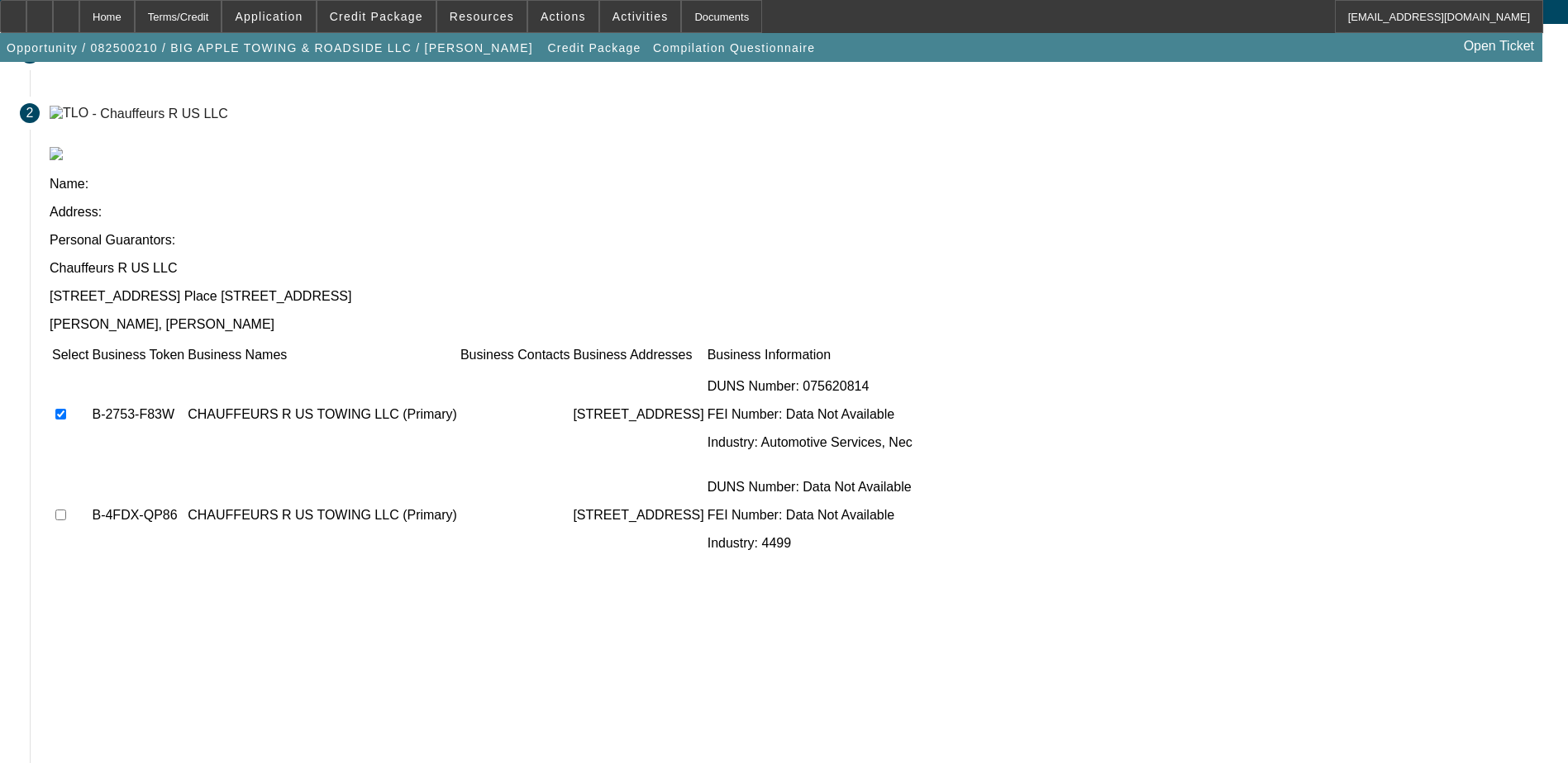
scroll to position [82, 0]
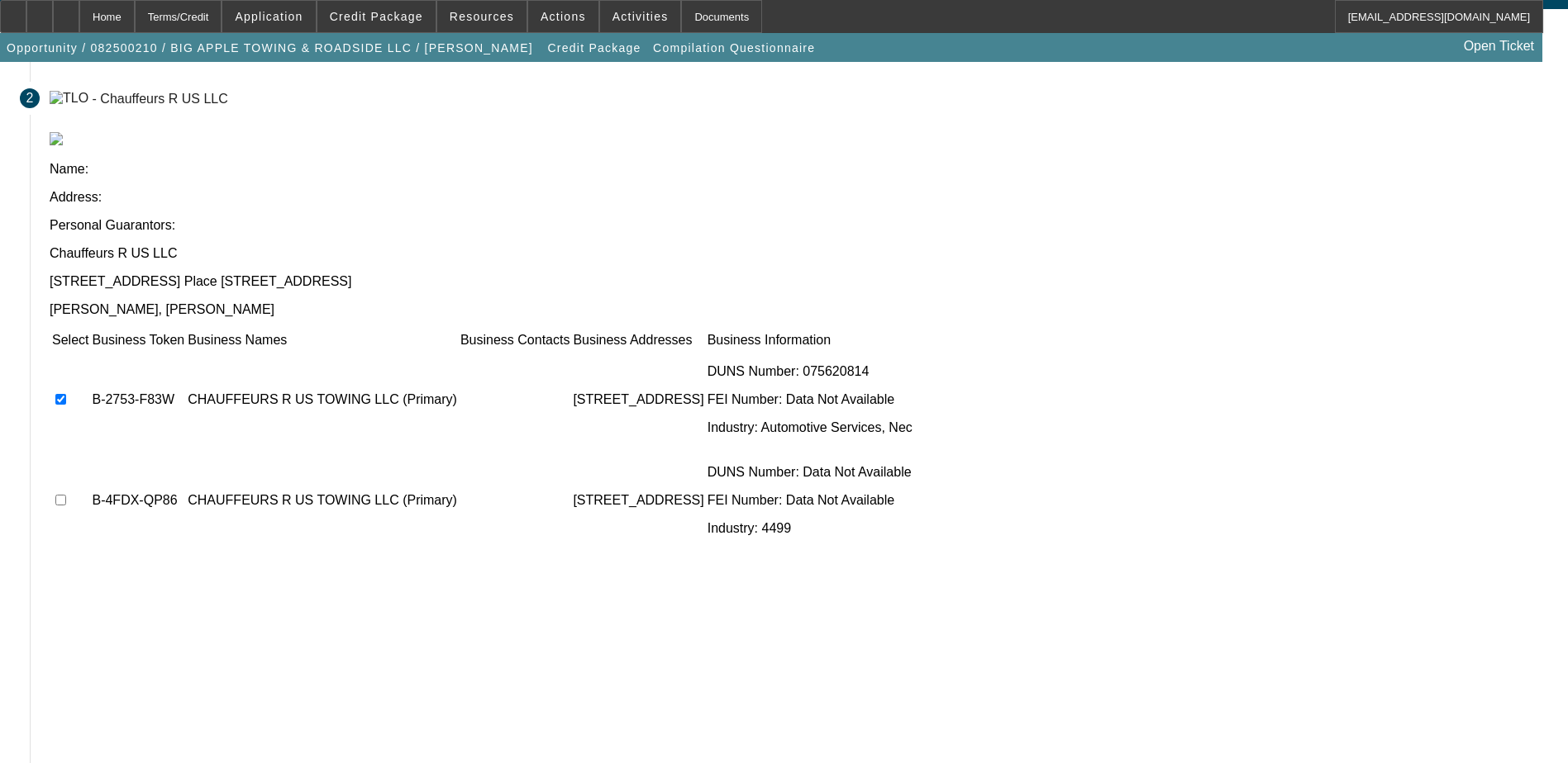
click at [66, 495] on input "checkbox" at bounding box center [60, 500] width 11 height 11
checkbox input "true"
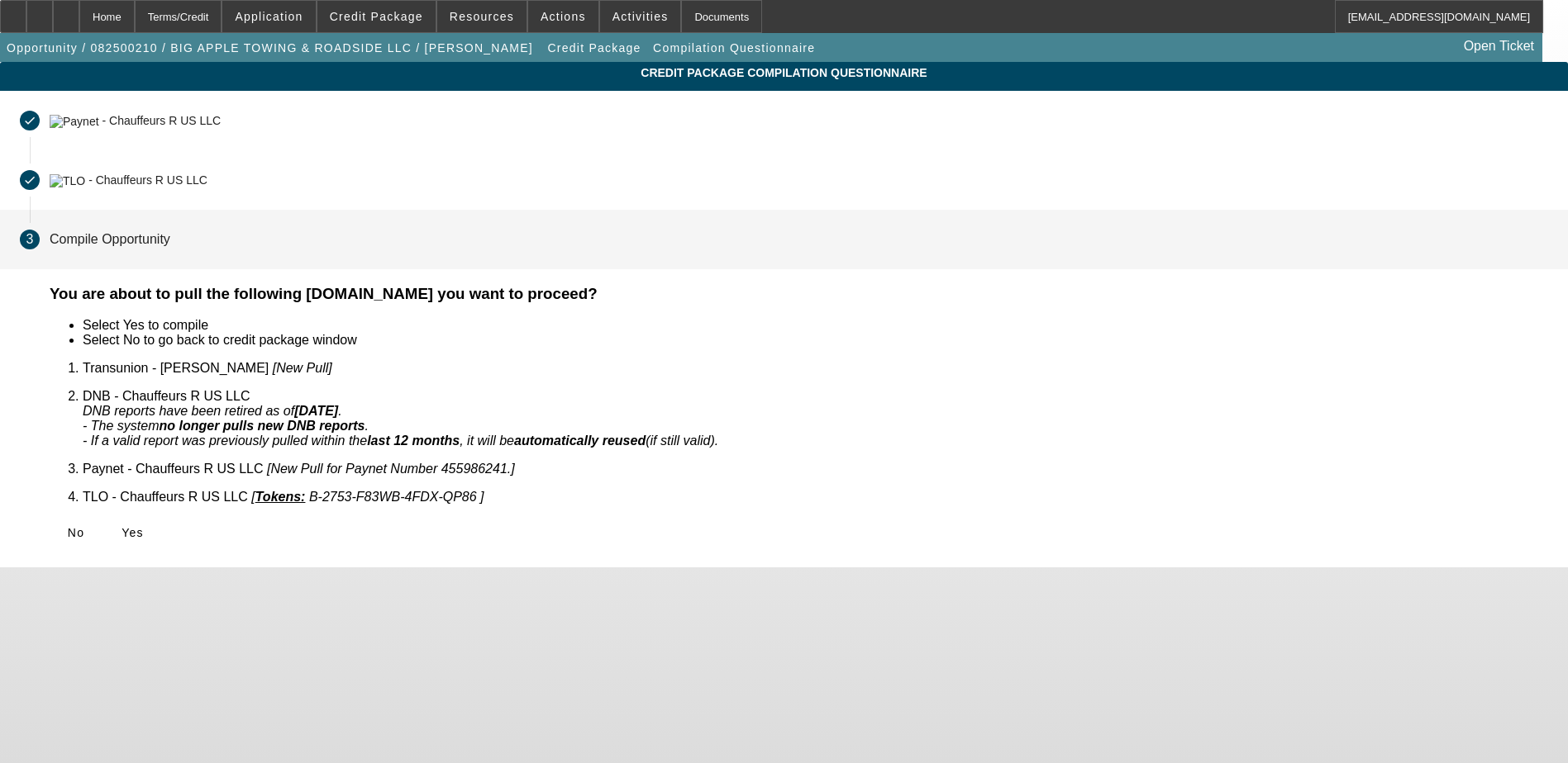
scroll to position [0, 0]
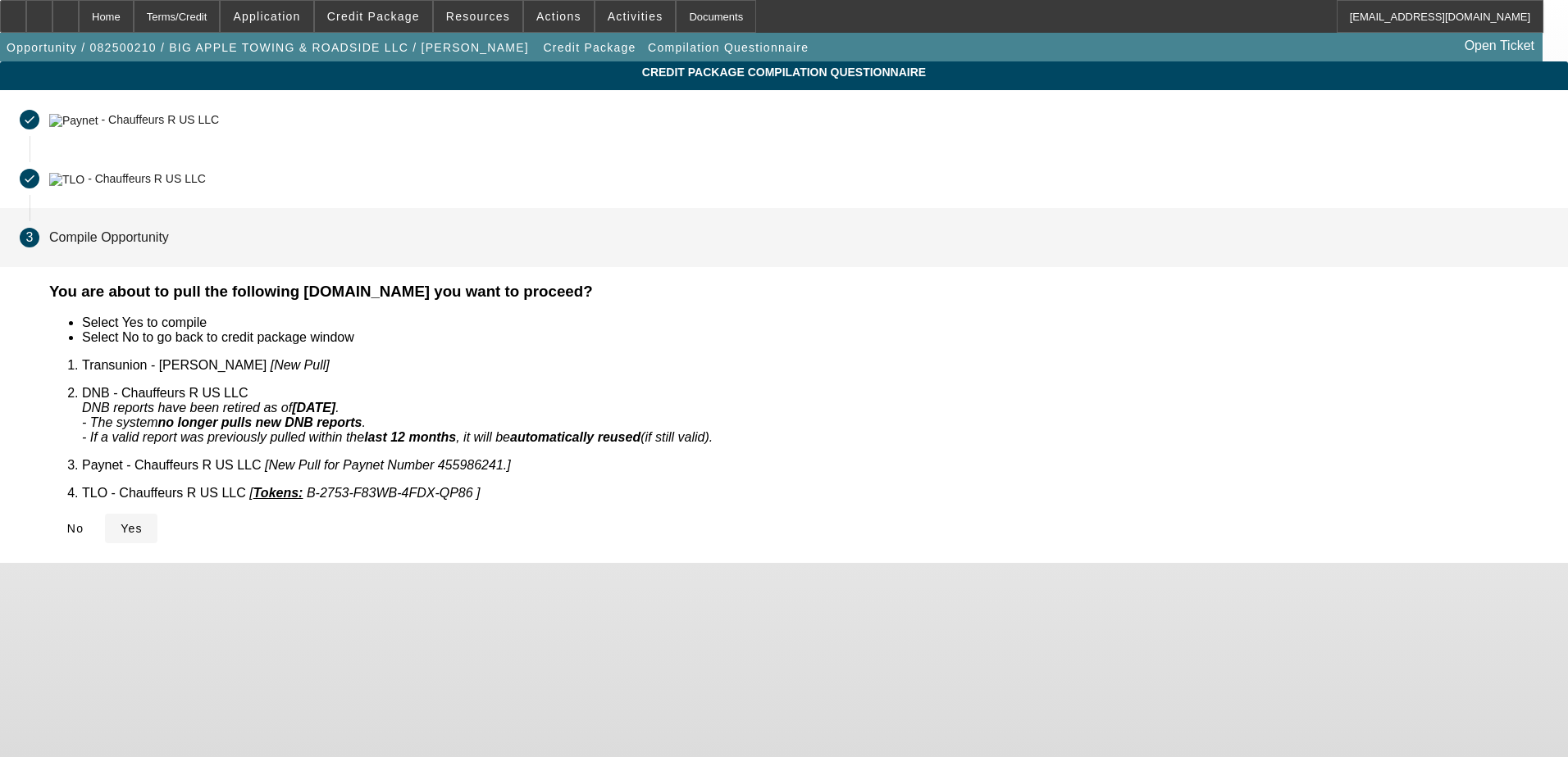
click at [121, 522] on icon at bounding box center [121, 528] width 0 height 14
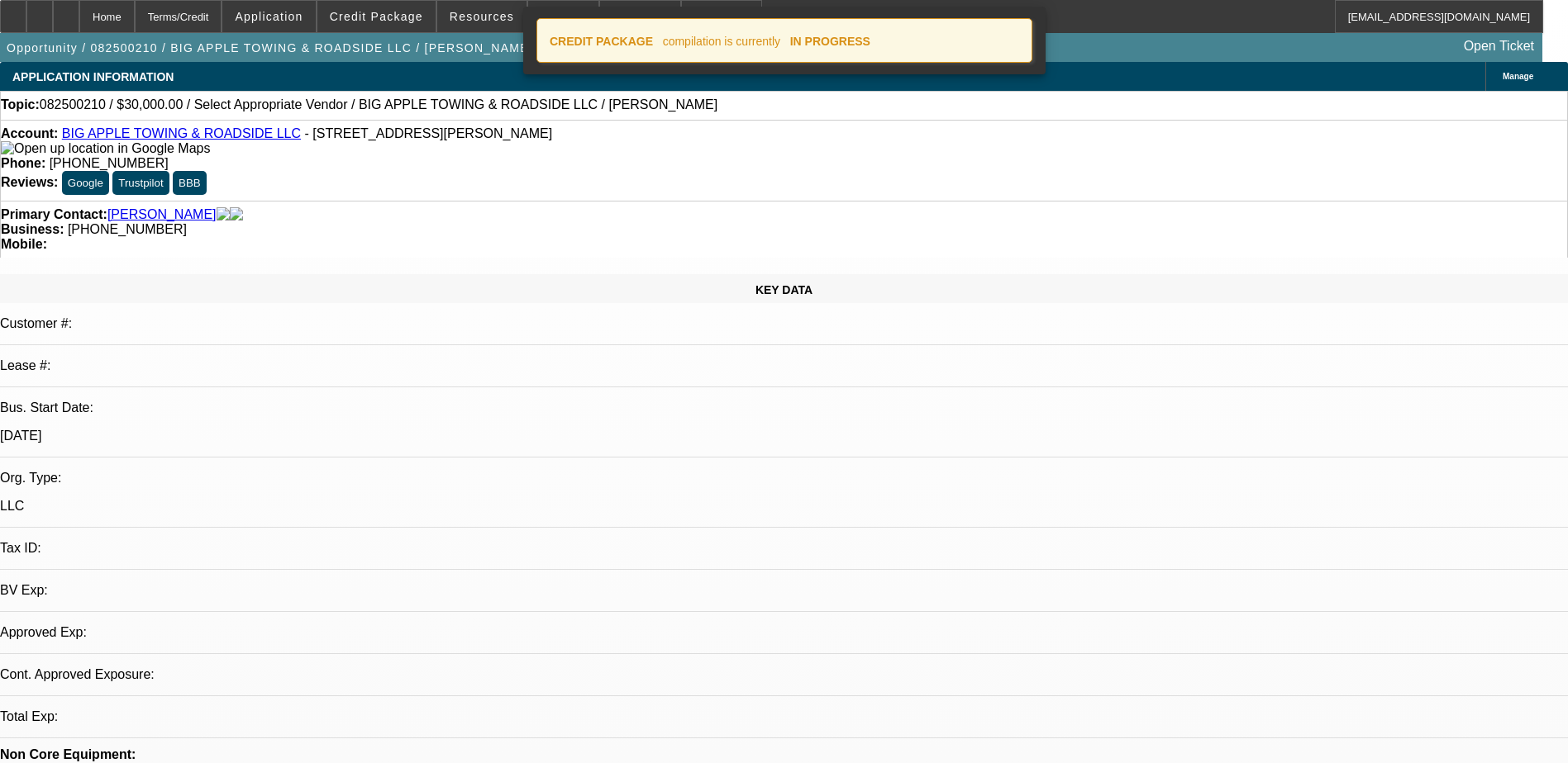
select select "0"
select select "2"
select select "0.1"
select select "4"
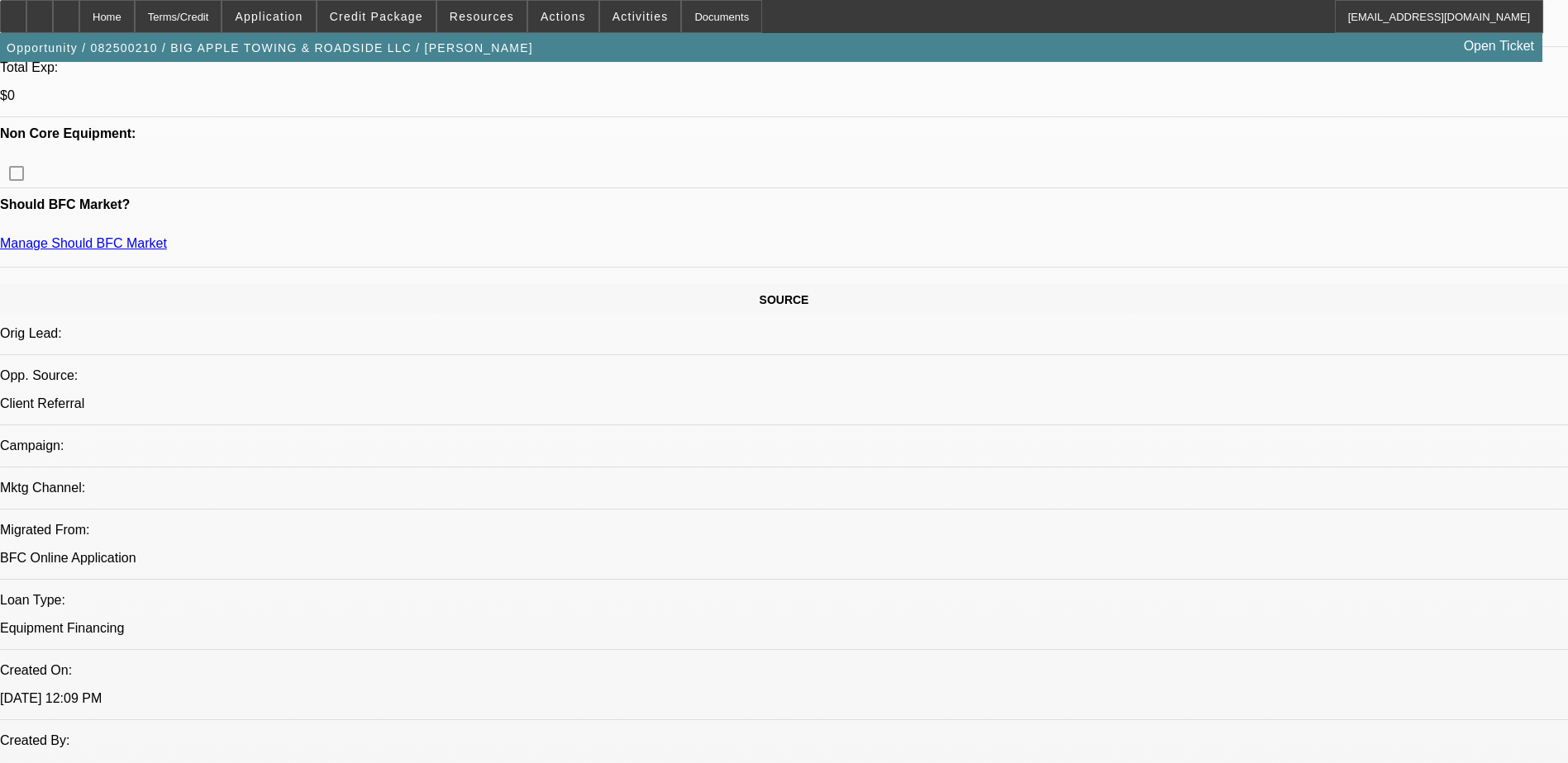
scroll to position [744, 0]
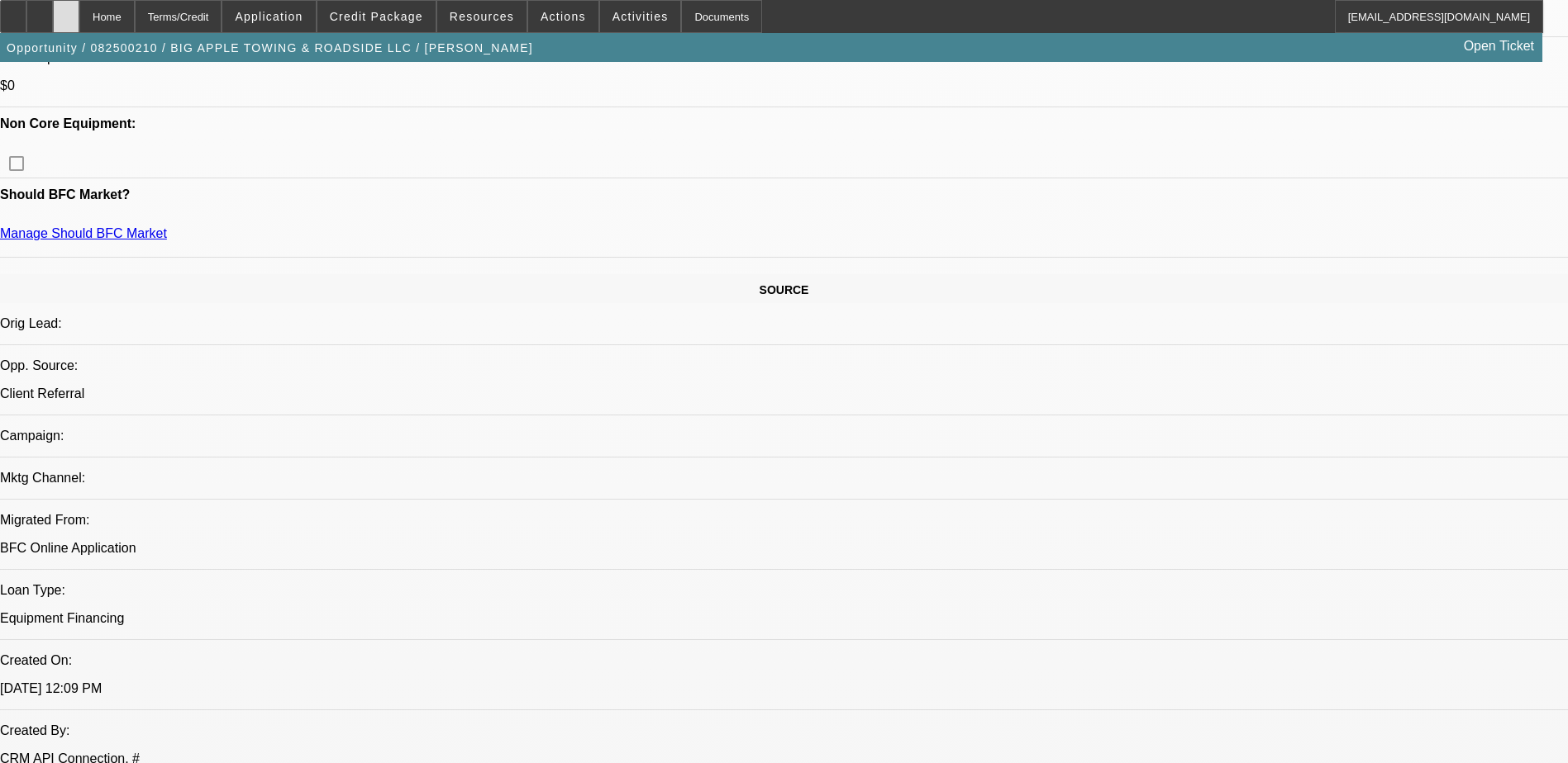
click at [80, 14] on div at bounding box center [65, 17] width 26 height 33
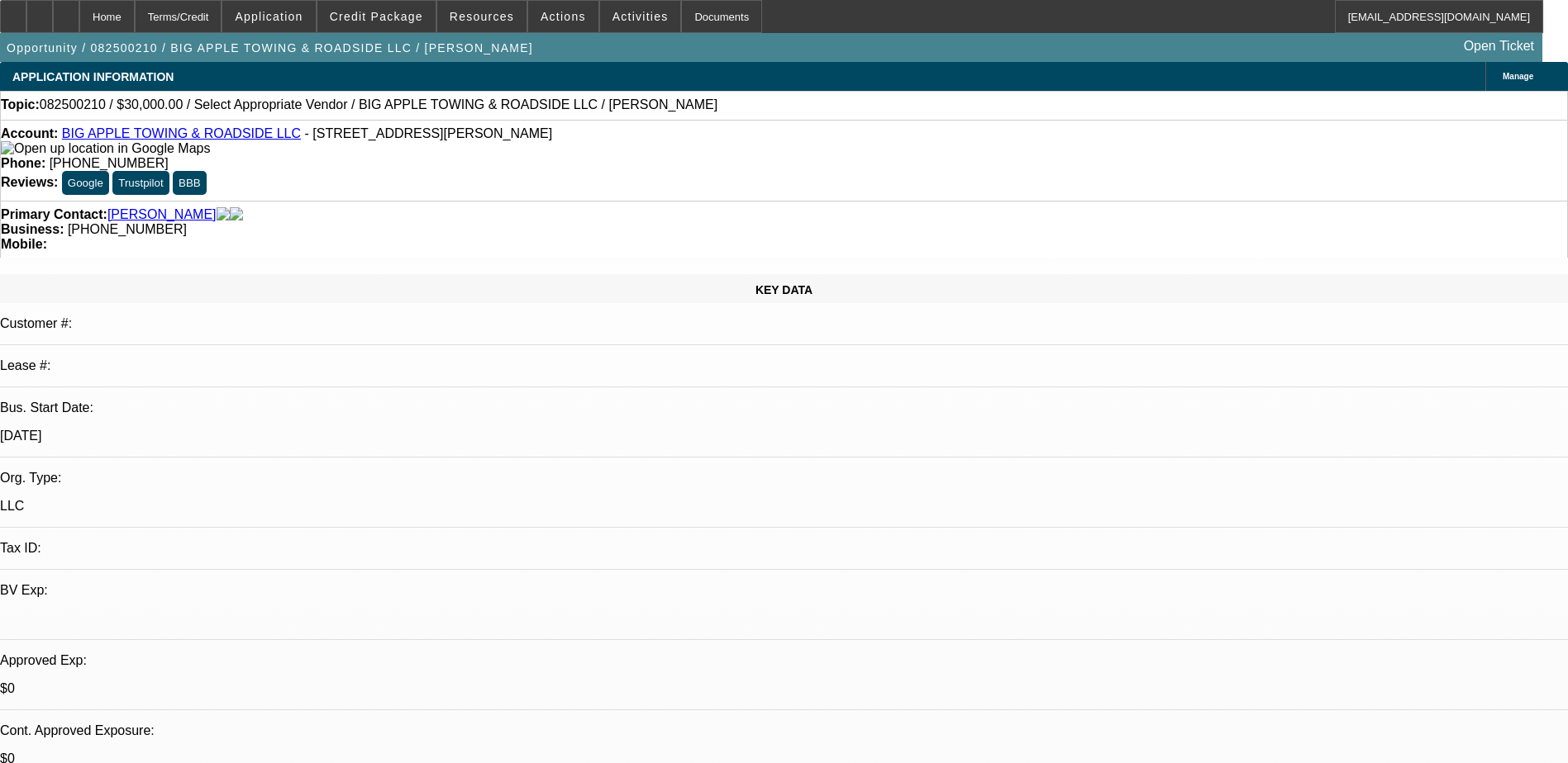
select select "0"
select select "2"
select select "0.1"
select select "4"
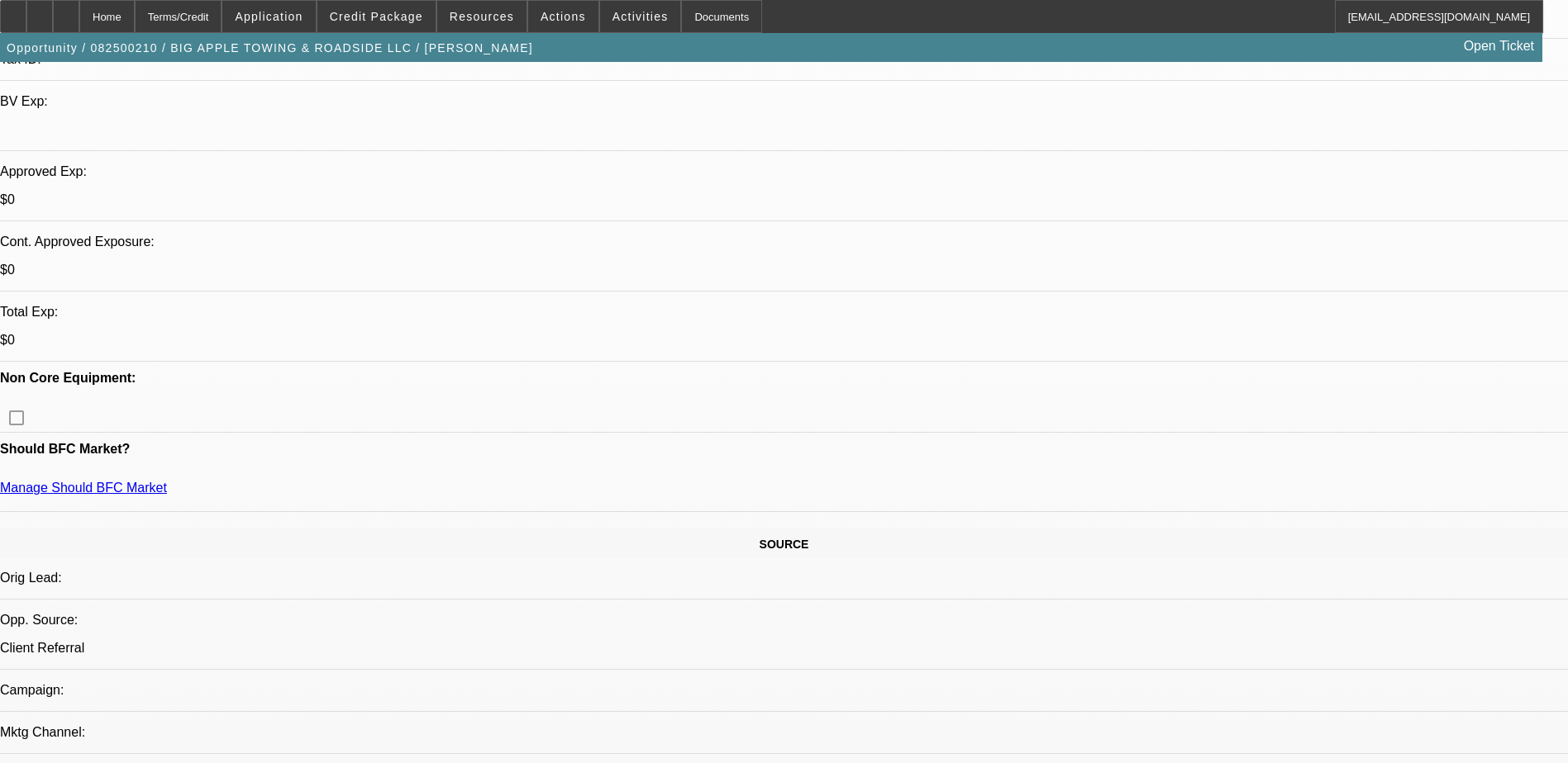
scroll to position [496, 0]
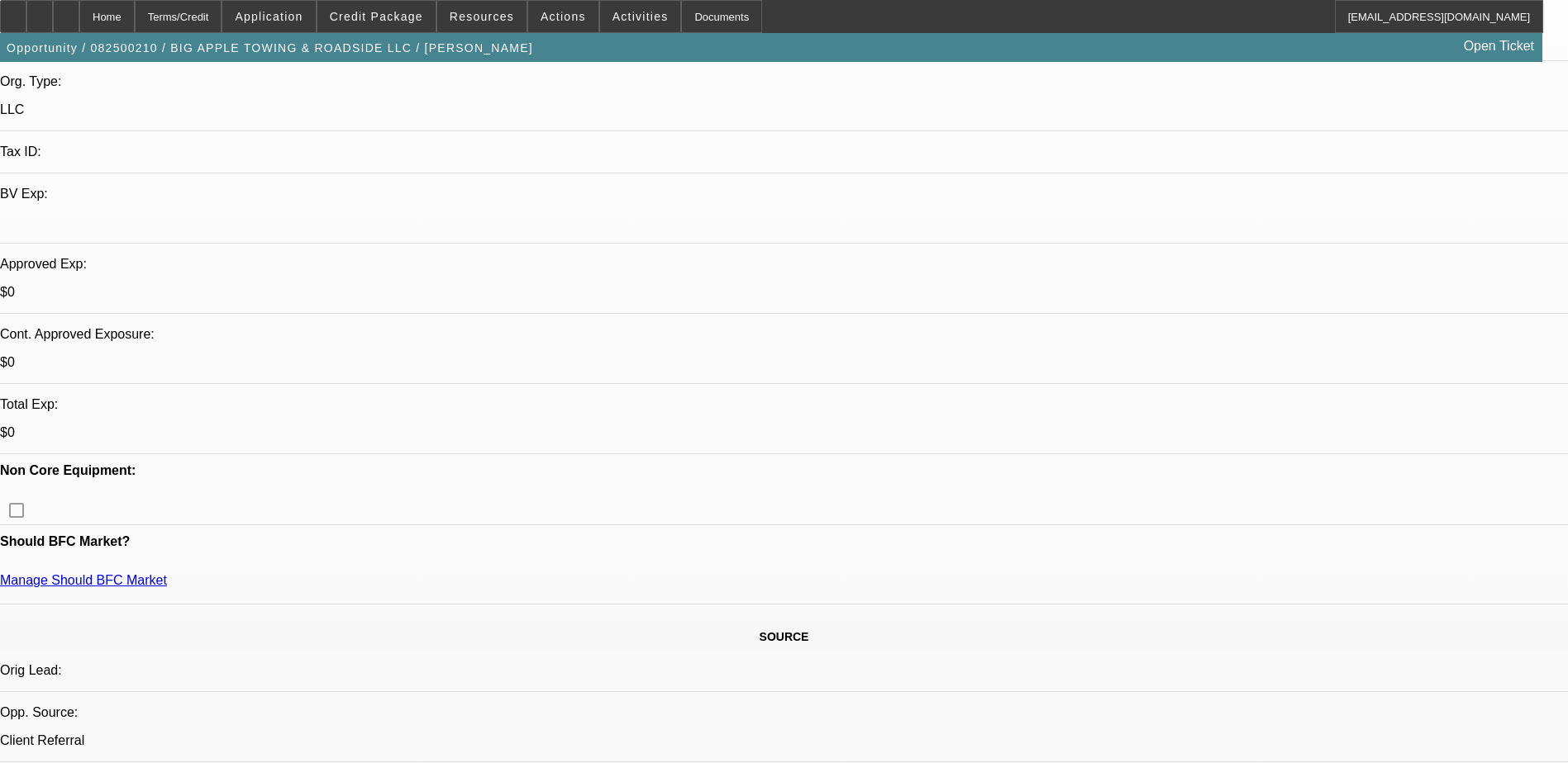
scroll to position [413, 0]
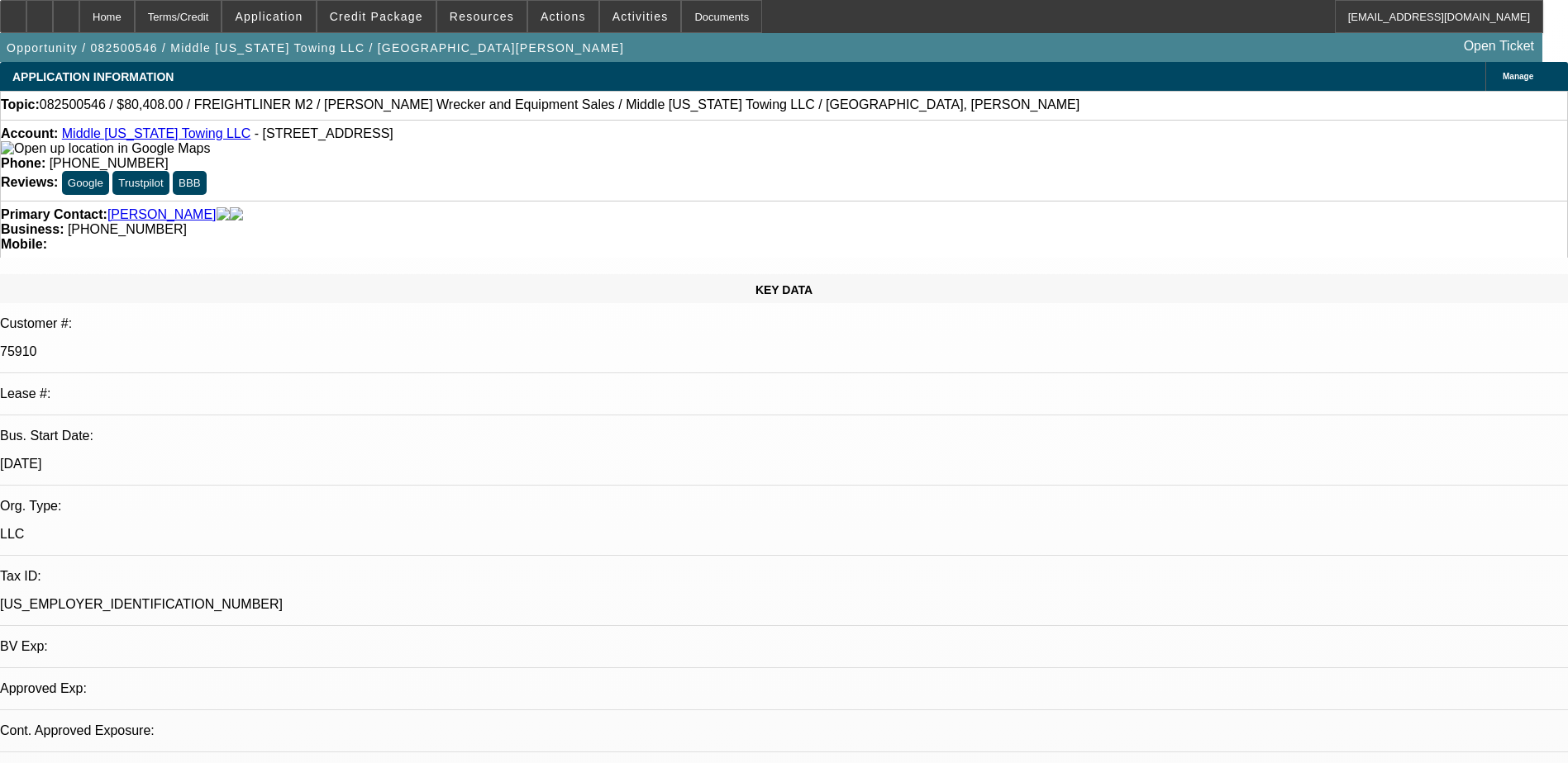
select select "0"
select select "1"
select select "2"
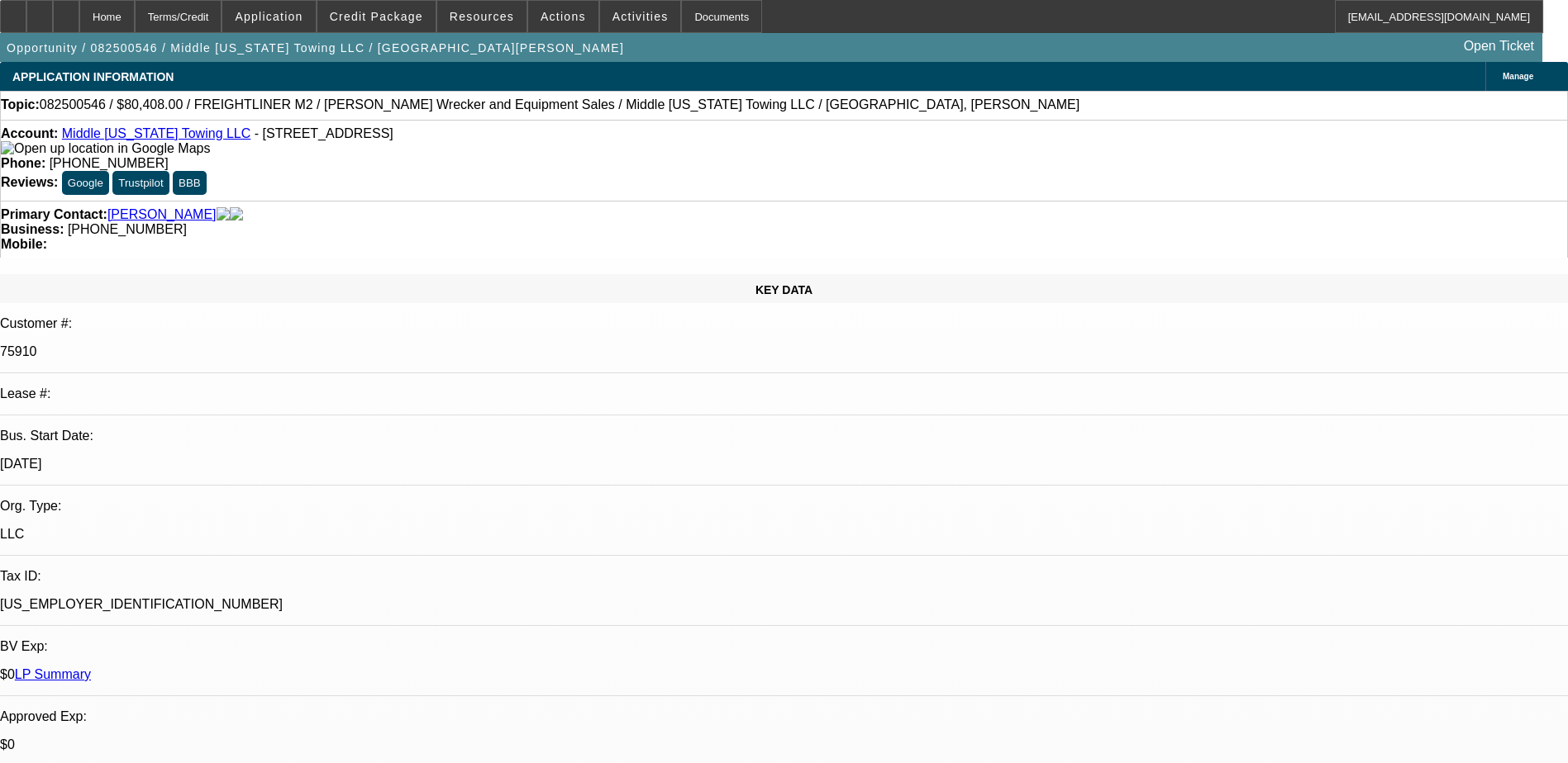
select select "6"
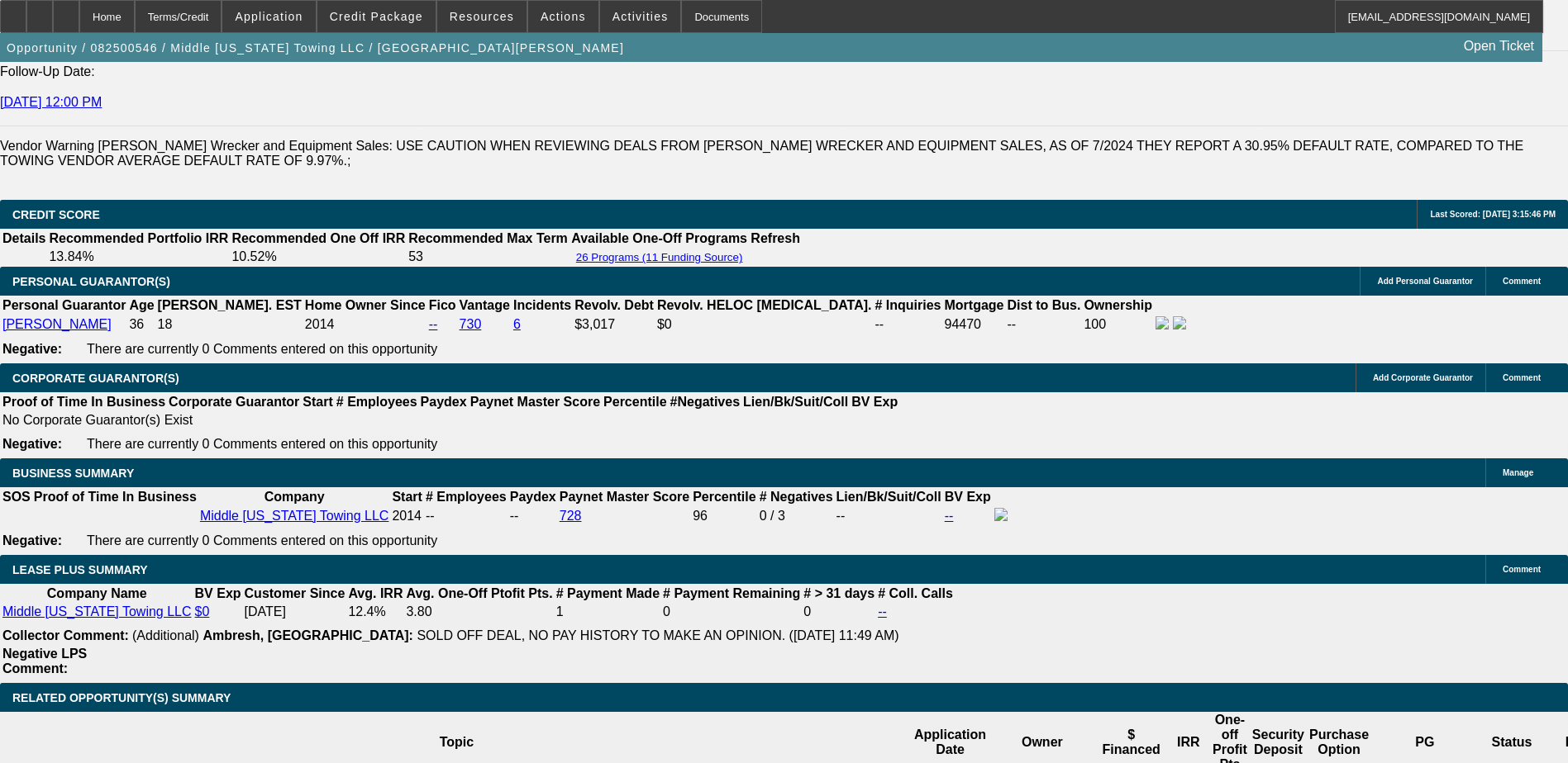
scroll to position [2726, 0]
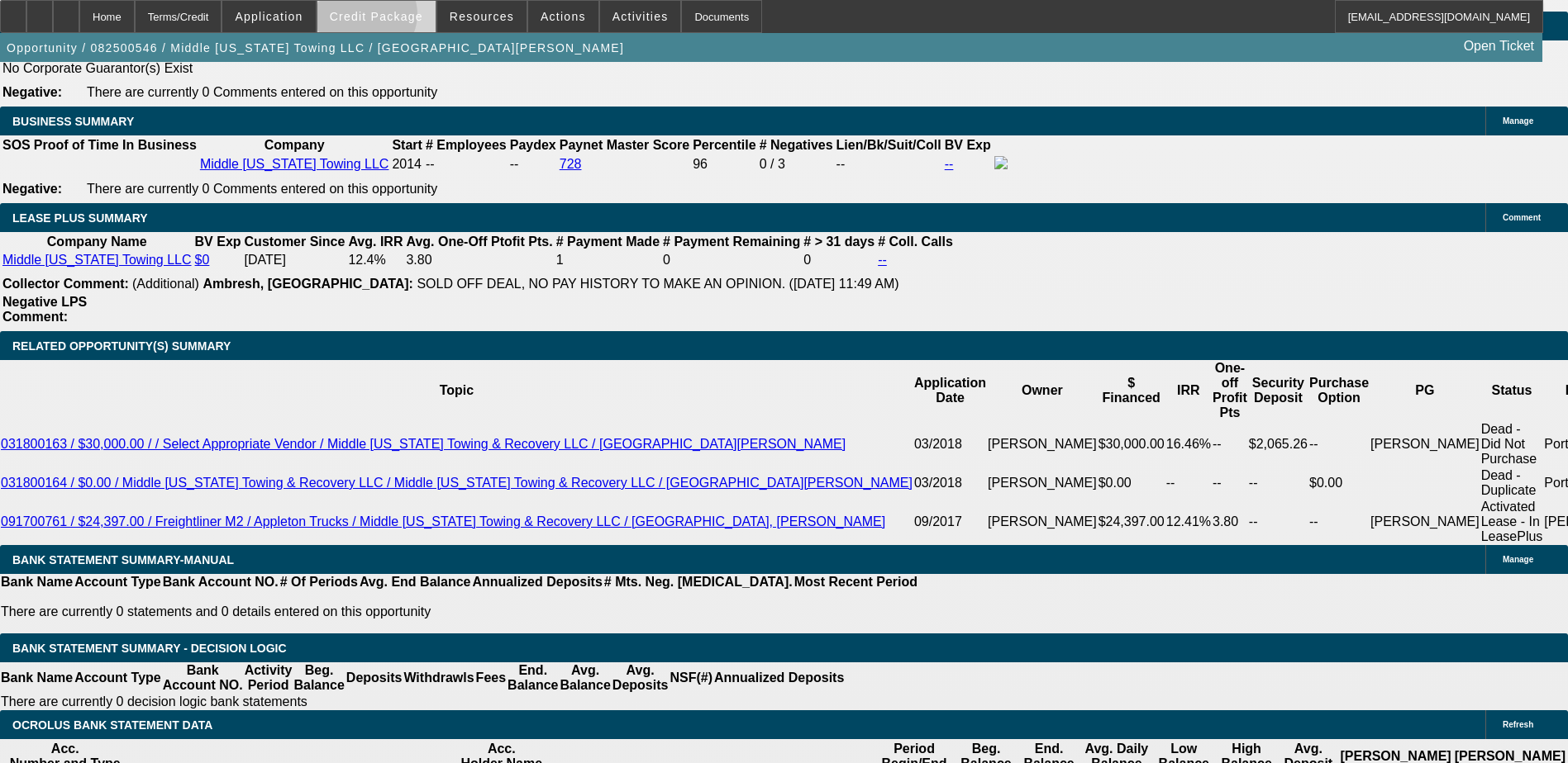
click at [391, 18] on span "Credit Package" at bounding box center [376, 17] width 93 height 14
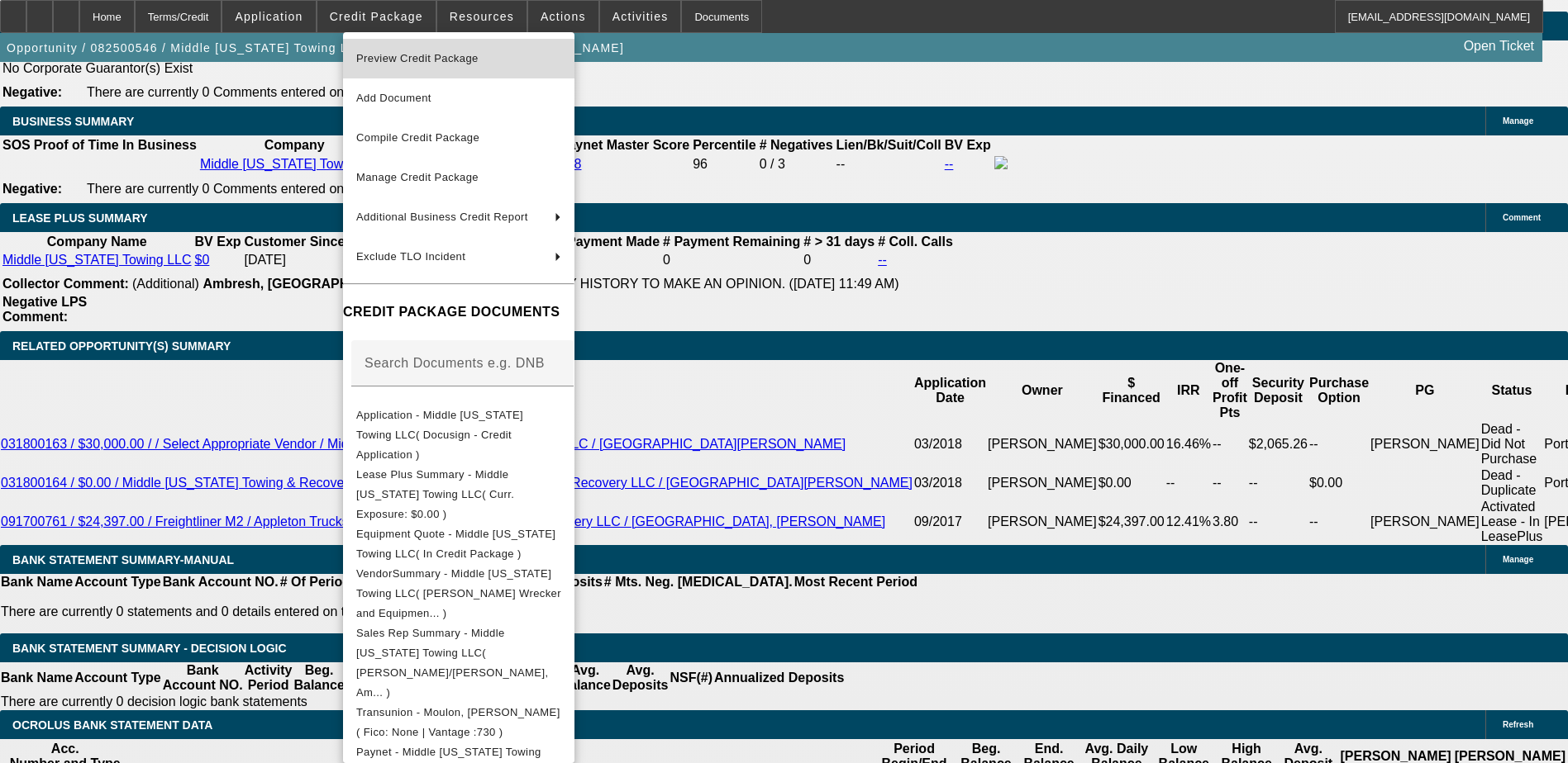
click at [452, 57] on span "Preview Credit Package" at bounding box center [417, 58] width 122 height 13
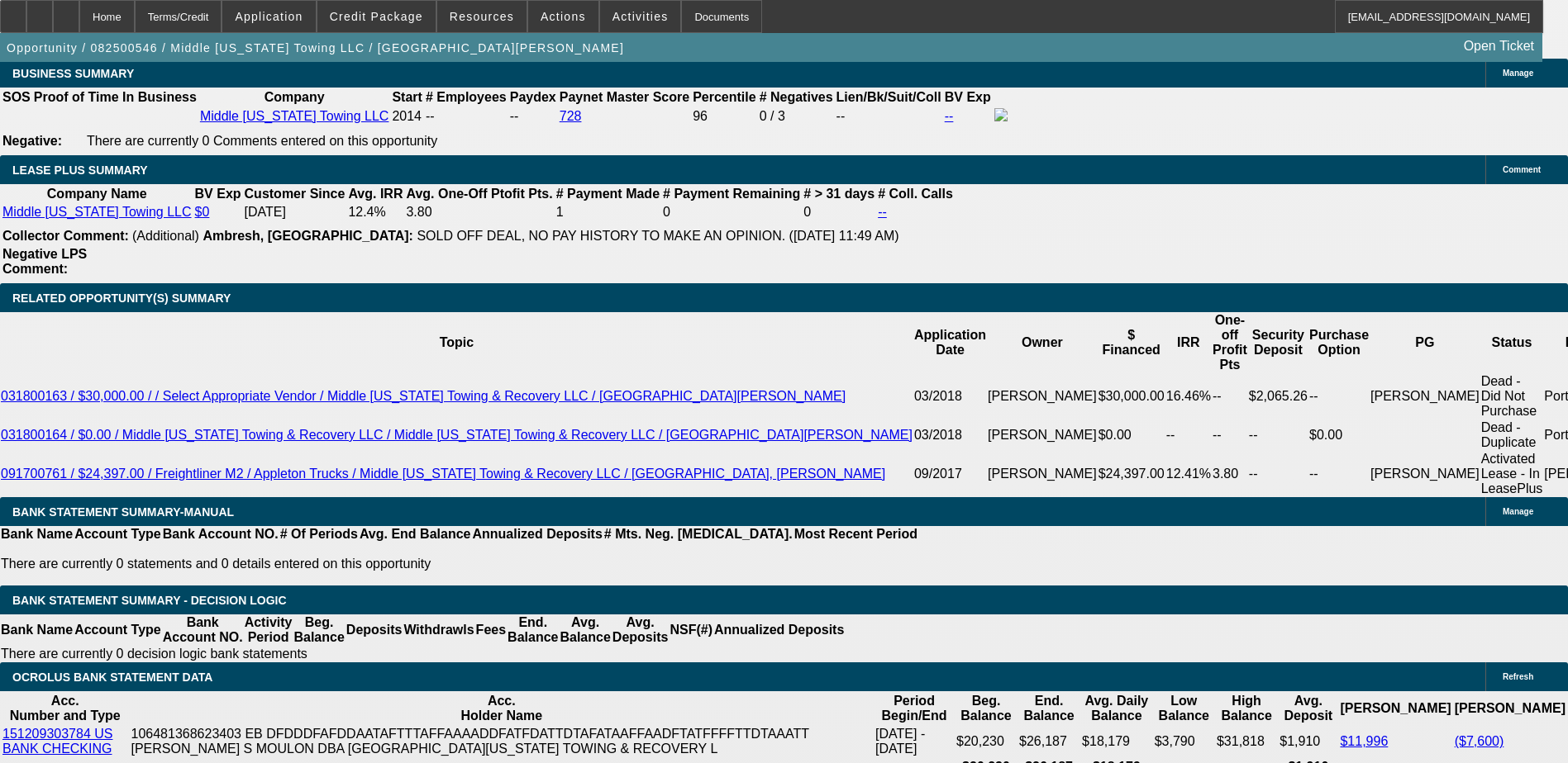
scroll to position [2809, 0]
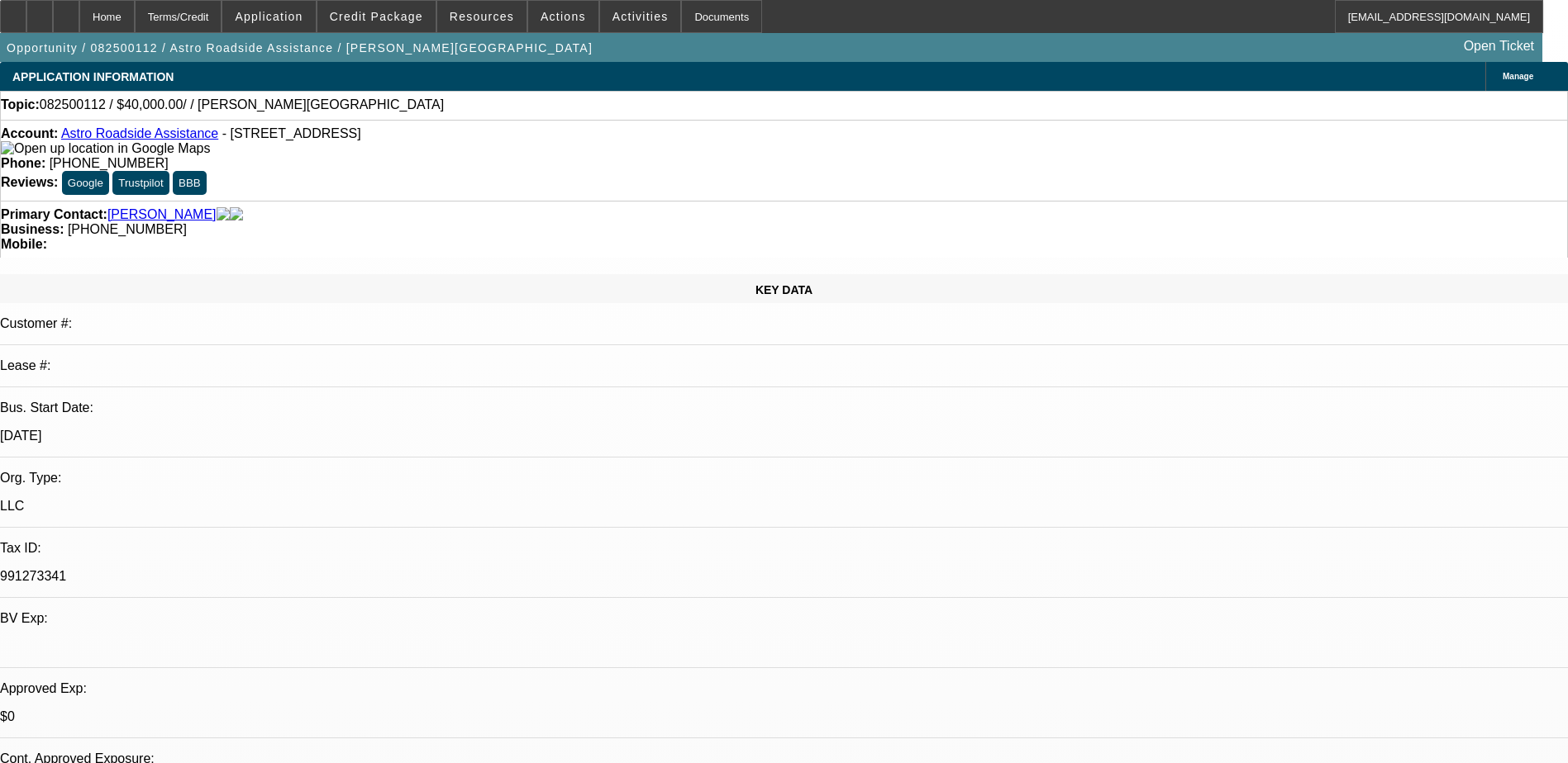
select select "0"
select select "2"
select select "0.1"
select select "1"
select select "2"
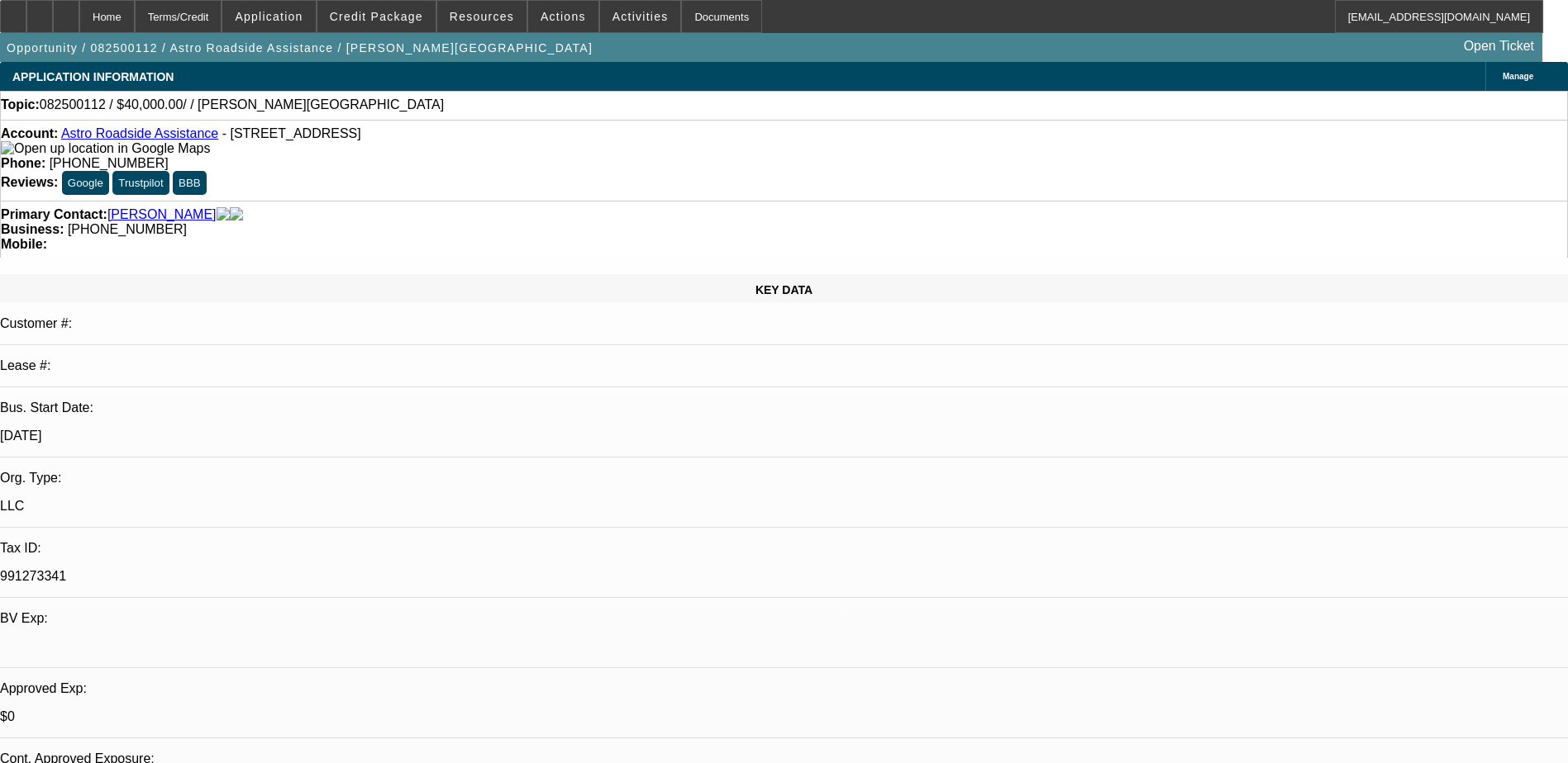
select select "4"
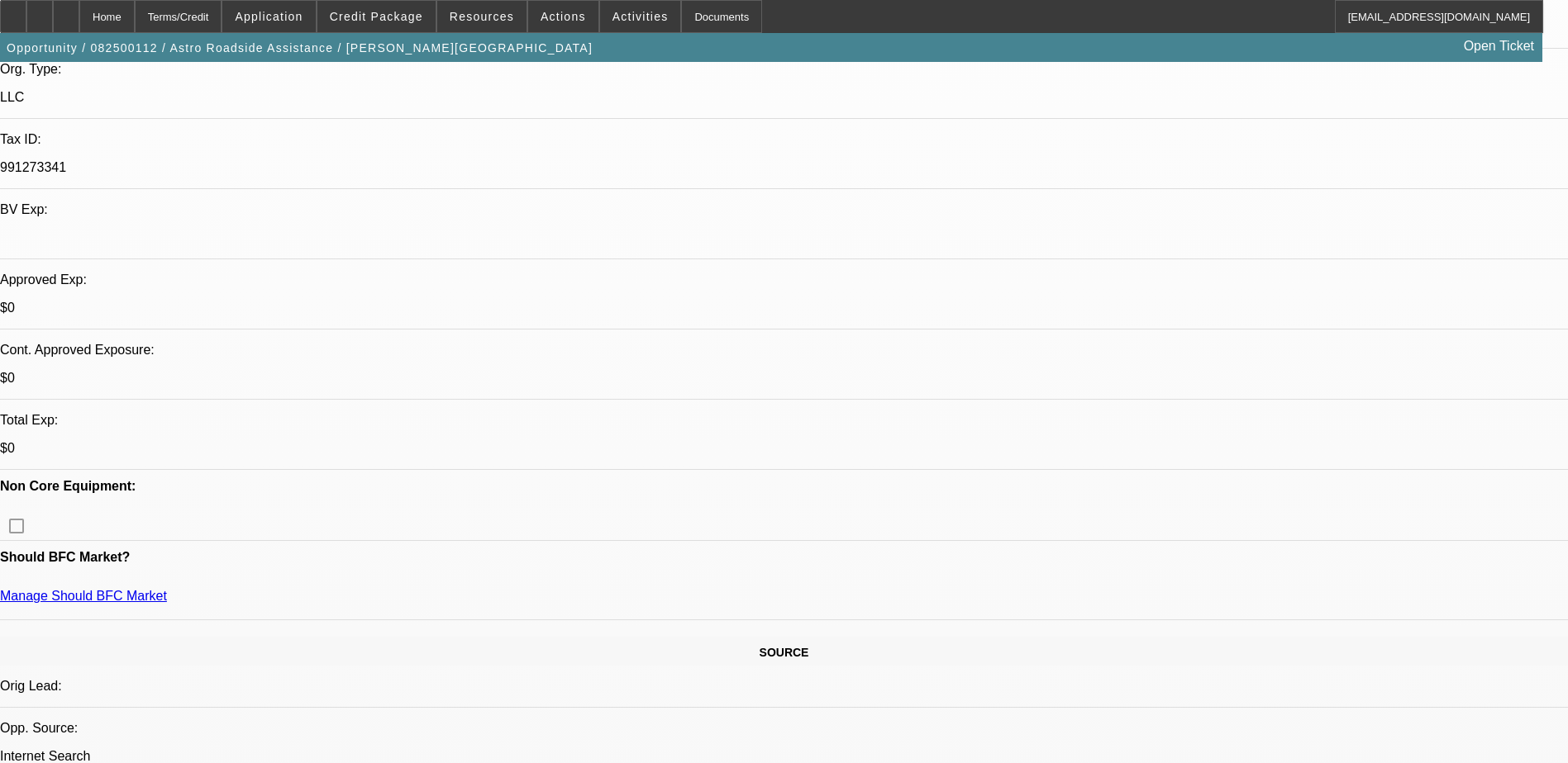
scroll to position [496, 0]
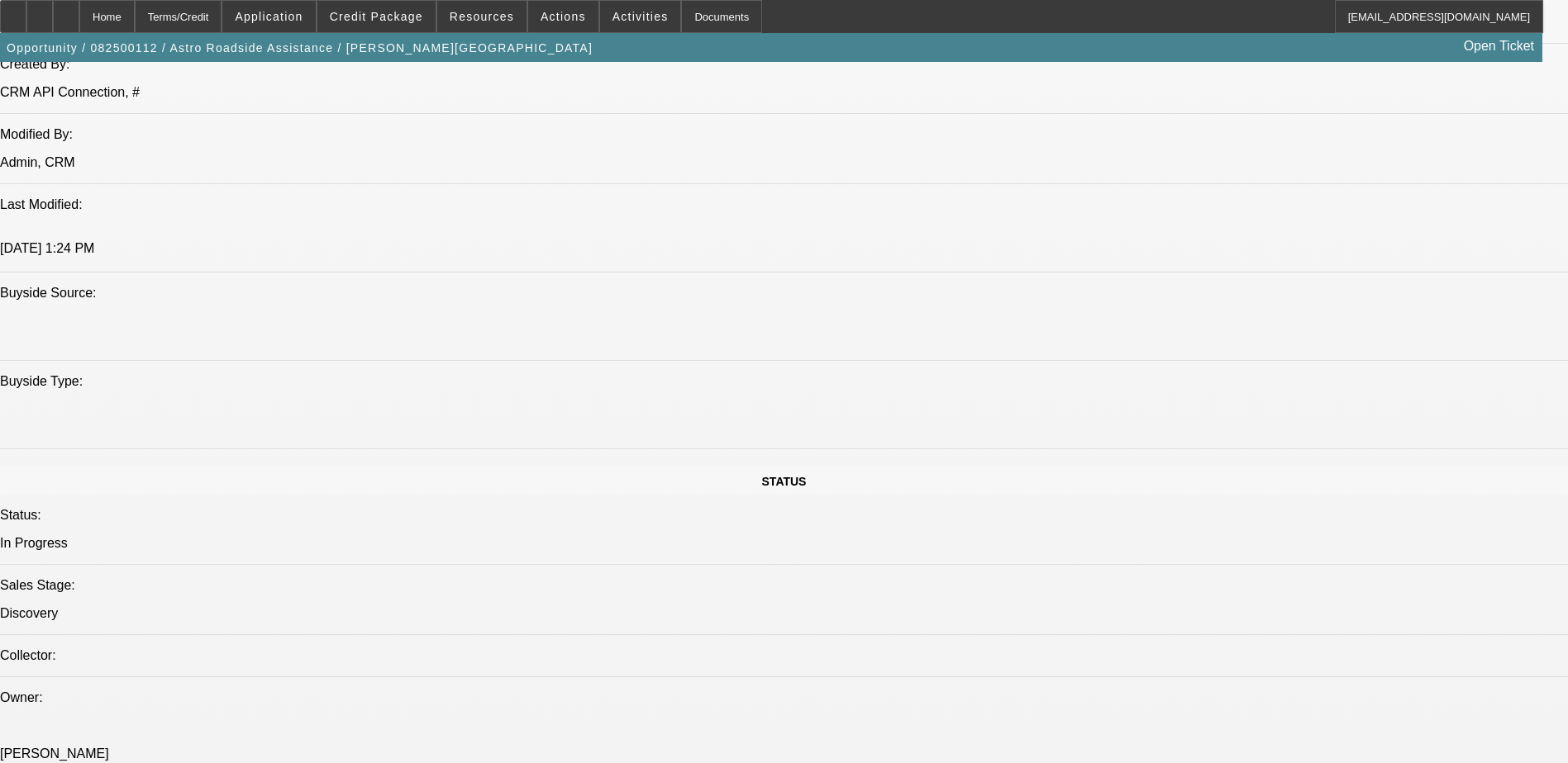
scroll to position [1373, 0]
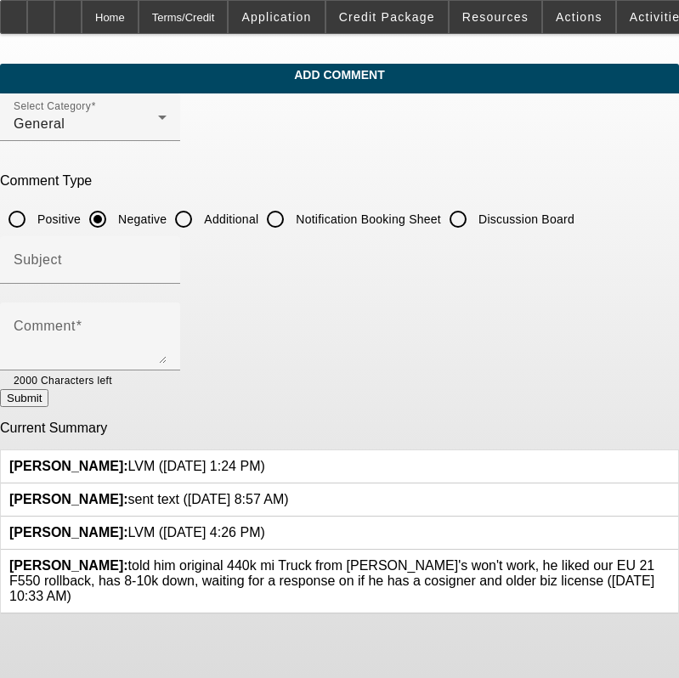
drag, startPoint x: 269, startPoint y: 518, endPoint x: 147, endPoint y: 522, distance: 121.6
click at [147, 525] on div "[PERSON_NAME]: LVM ([DATE] 4:26 PM)" at bounding box center [137, 532] width 256 height 15
copy span "LVM ([DATE] 4:26 PM)"
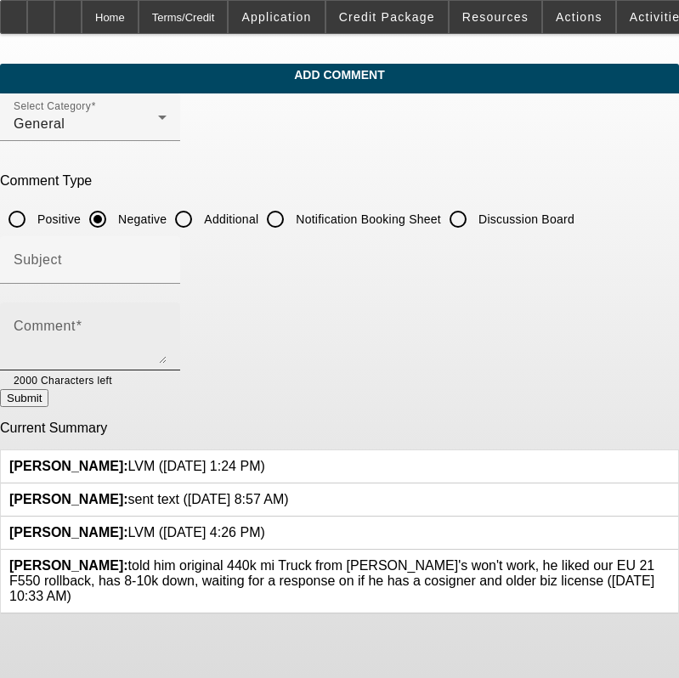
click at [76, 322] on mat-label "Comment" at bounding box center [45, 326] width 62 height 14
click at [91, 323] on textarea "Comment" at bounding box center [90, 343] width 153 height 41
paste textarea "LVM ([DATE] 4:26 PM)"
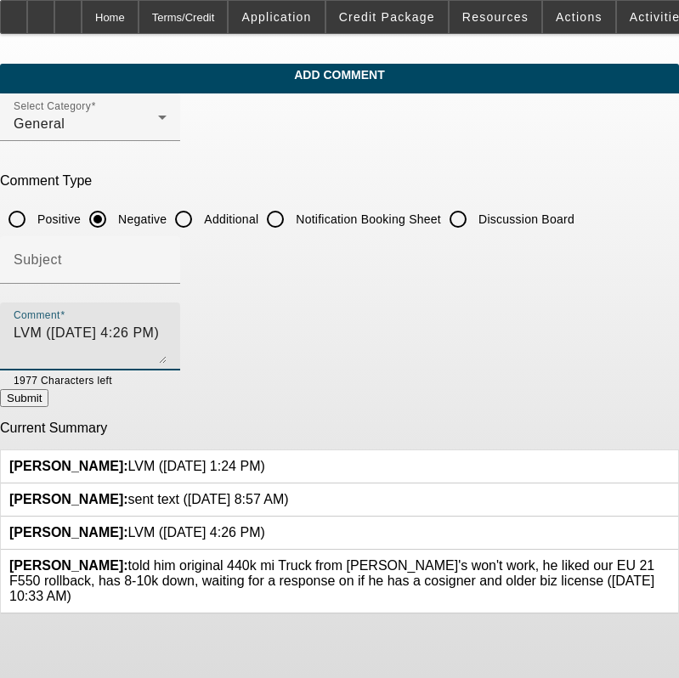
click at [50, 335] on textarea "LVM ([DATE] 4:26 PM)" at bounding box center [90, 343] width 153 height 41
type textarea "LVM ([DATE] 4:26 PM)"
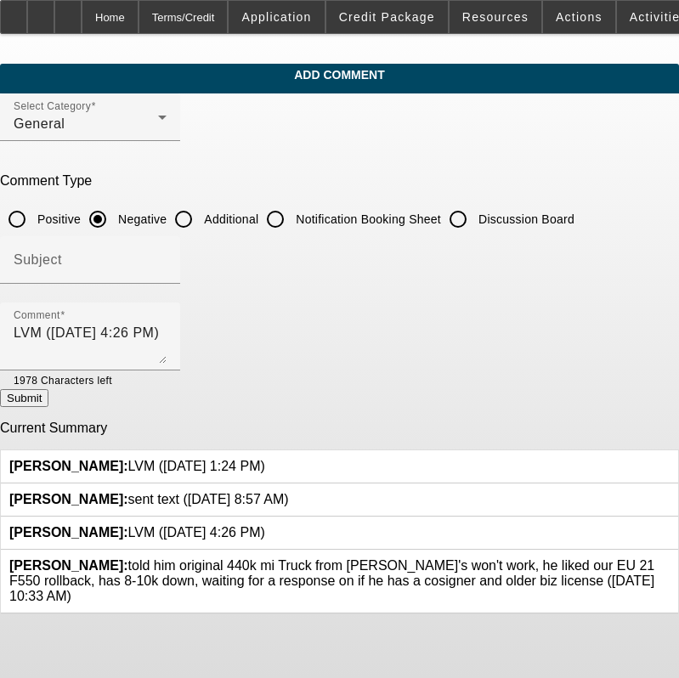
drag, startPoint x: 291, startPoint y: 484, endPoint x: 150, endPoint y: 490, distance: 140.4
click at [150, 492] on div "[PERSON_NAME]: sent text ([DATE] 8:57 AM)" at bounding box center [149, 499] width 280 height 15
copy span "sent text ([DATE] 8:57 AM)"
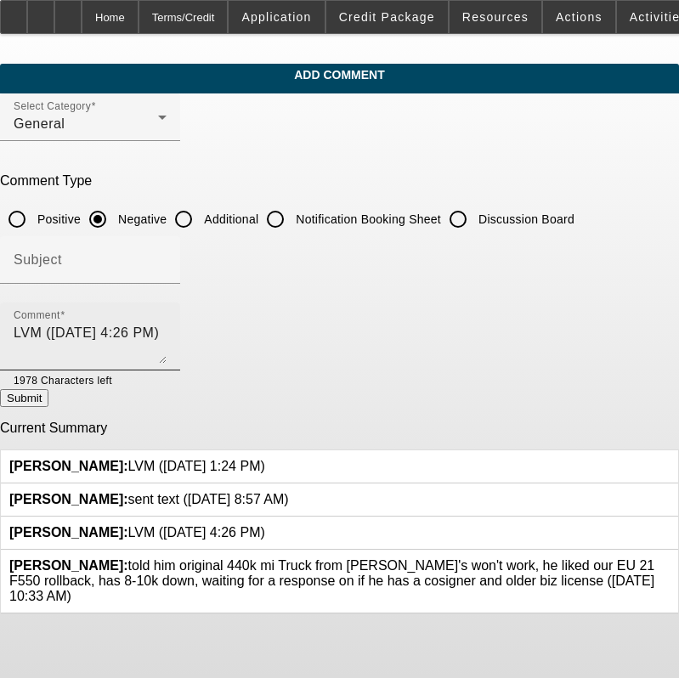
click at [70, 343] on textarea "LVM (8/11/25, 4:26 PM)" at bounding box center [90, 343] width 153 height 41
click at [166, 337] on textarea "LVM (8/11/25, 4:26 PM)" at bounding box center [90, 343] width 153 height 41
click at [475, 217] on input "Discussion Board" at bounding box center [458, 219] width 34 height 34
radio input "true"
click at [163, 334] on textarea "LVM (8/11/25, 4:26 PM)" at bounding box center [90, 343] width 153 height 41
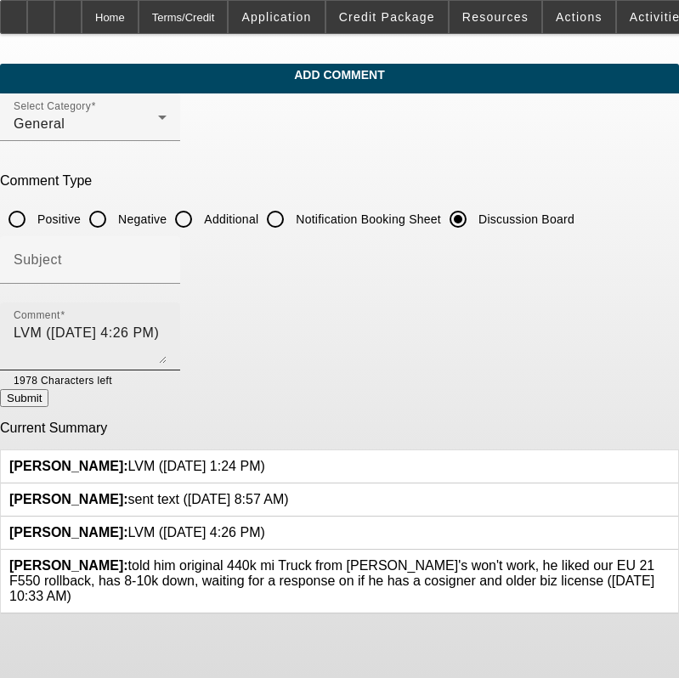
click at [138, 328] on textarea "LVM (8/11/25, 4:26 PM)" at bounding box center [90, 343] width 153 height 41
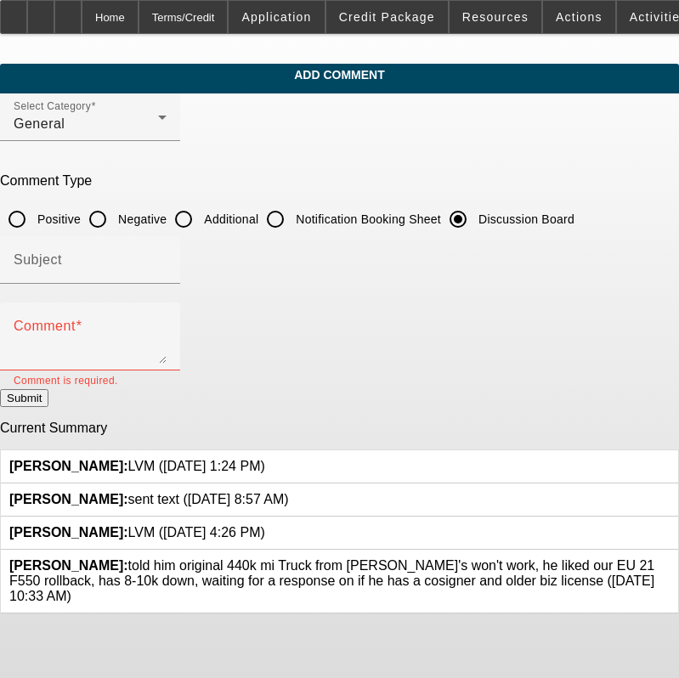
click at [164, 492] on span "Higgins, Samuel: sent text (8/14/25, 8:57 AM)" at bounding box center [149, 499] width 280 height 14
drag, startPoint x: 164, startPoint y: 488, endPoint x: 211, endPoint y: 487, distance: 46.8
click at [211, 492] on span "Higgins, Samuel: sent text (8/14/25, 8:57 AM)" at bounding box center [149, 499] width 280 height 14
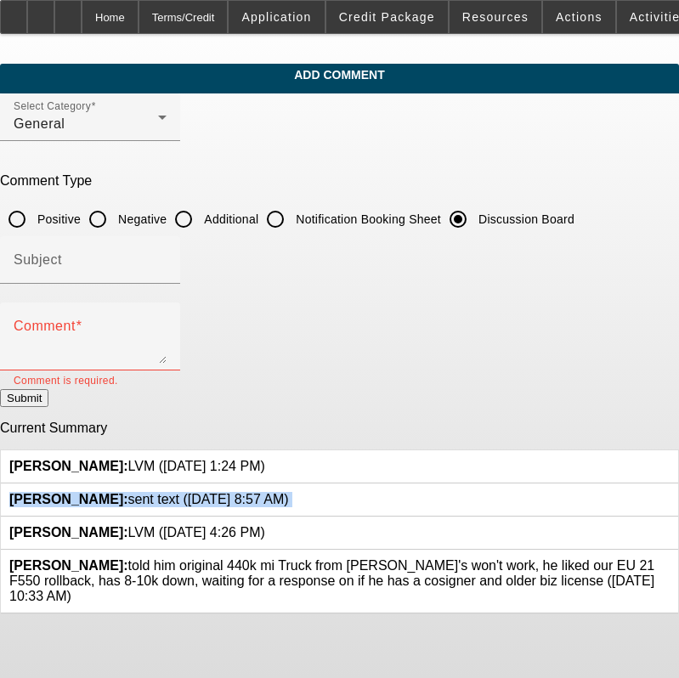
click at [289, 492] on div "Higgins, Samuel: sent text (8/14/25, 8:57 AM)" at bounding box center [149, 499] width 280 height 15
drag, startPoint x: 292, startPoint y: 489, endPoint x: 150, endPoint y: 489, distance: 142.0
click at [150, 492] on div "Higgins, Samuel: sent text (8/14/25, 8:57 AM)" at bounding box center [149, 499] width 280 height 15
copy span "sent text (8/14/25, 8:57 AM)"
click at [228, 530] on div "Higgins, Samuel: LVM (8/11/25, 4:26 PM)" at bounding box center [339, 533] width 677 height 33
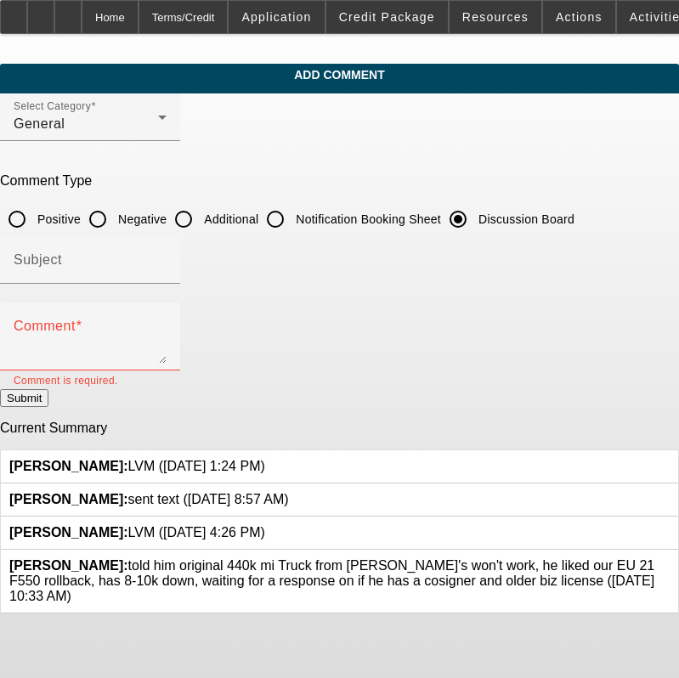
drag, startPoint x: 279, startPoint y: 515, endPoint x: 150, endPoint y: 523, distance: 128.6
click at [150, 525] on div "Higgins, Samuel: LVM (8/11/25, 4:26 PM)" at bounding box center [137, 532] width 256 height 15
copy span "LVM (8/11/25, 4:26 PM)"
click at [265, 459] on div "Higgins, Samuel: LVM (8/15/25, 1:24 PM)" at bounding box center [137, 466] width 256 height 15
drag, startPoint x: 273, startPoint y: 454, endPoint x: 151, endPoint y: 462, distance: 121.9
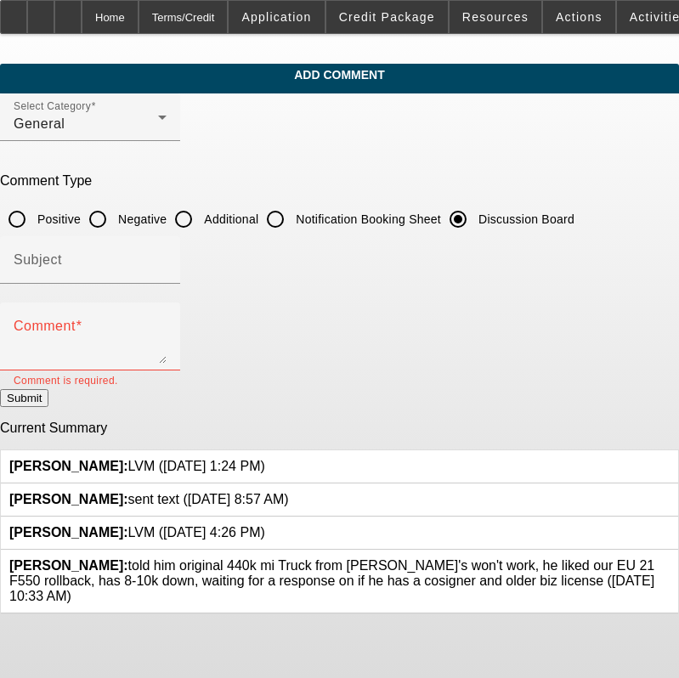
click at [151, 462] on div "Higgins, Samuel: LVM (8/15/25, 1:24 PM)" at bounding box center [137, 466] width 256 height 15
copy span "LVM (8/15/25, 1:24 PM)"
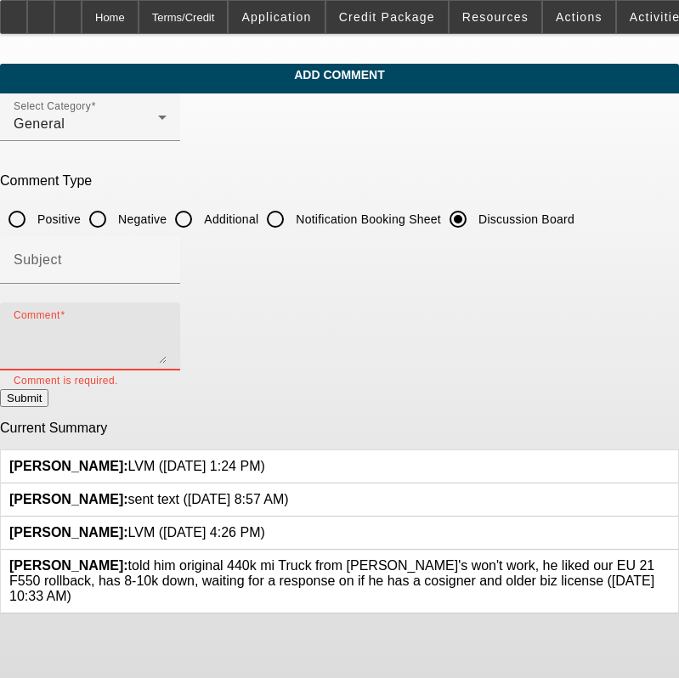
click at [126, 328] on textarea "Comment" at bounding box center [90, 343] width 153 height 41
paste textarea "SE (8/21/25) LVM (8/15/25, 1:24 PM) sent text (8/14/25, 8:57 AM) LVM (8/11/25, …"
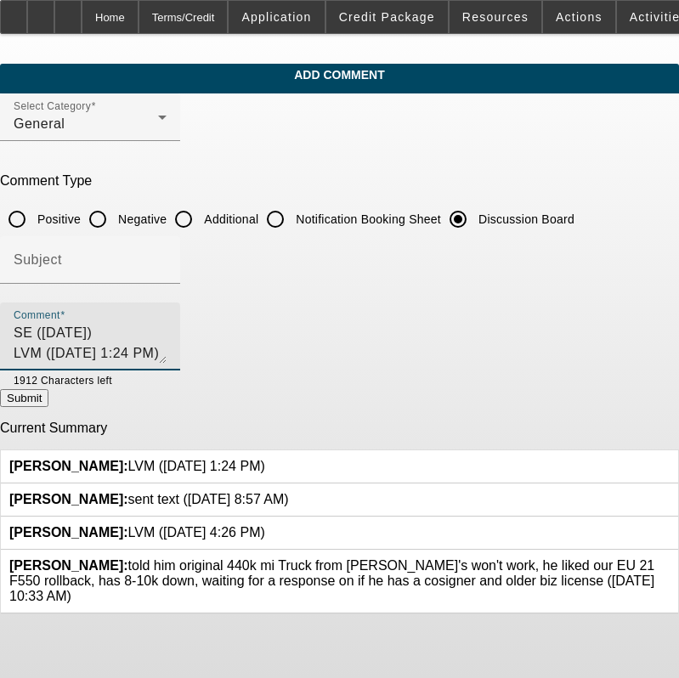
type textarea "SE (8/21/25) LVM (8/15/25, 1:24 PM) sent text (8/14/25, 8:57 AM) LVM (8/11/25, …"
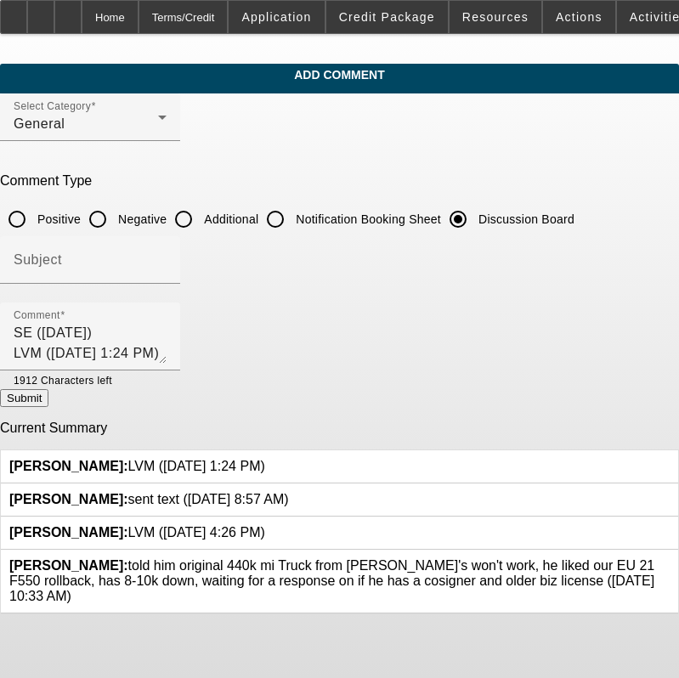
click at [265, 459] on icon at bounding box center [265, 459] width 0 height 0
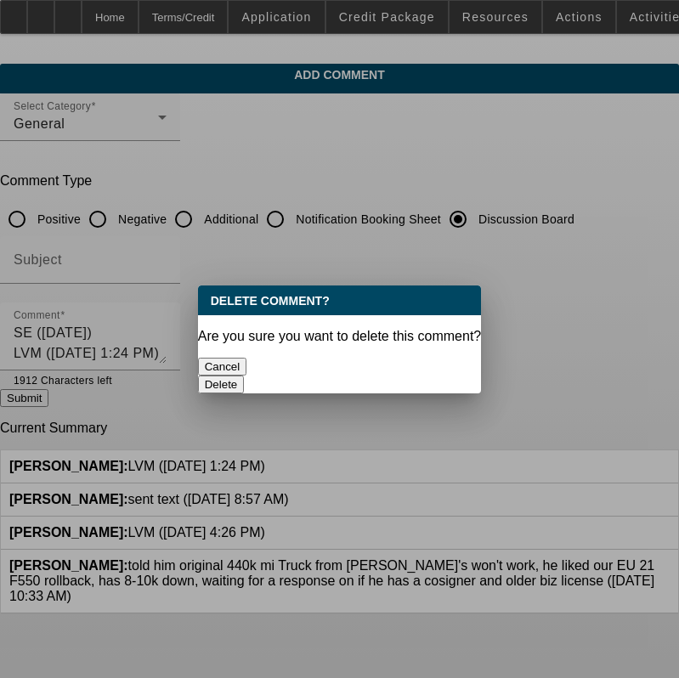
click at [245, 376] on button "Delete" at bounding box center [221, 385] width 47 height 18
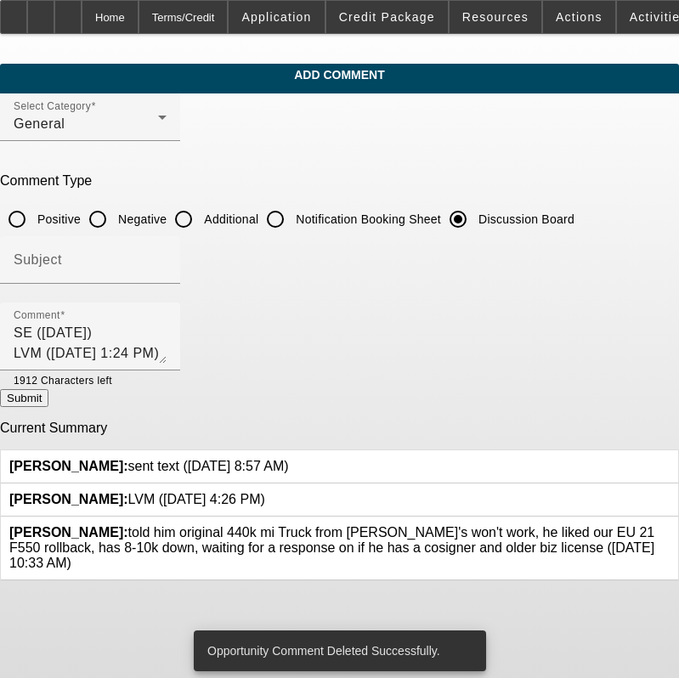
click at [289, 459] on icon at bounding box center [289, 459] width 0 height 0
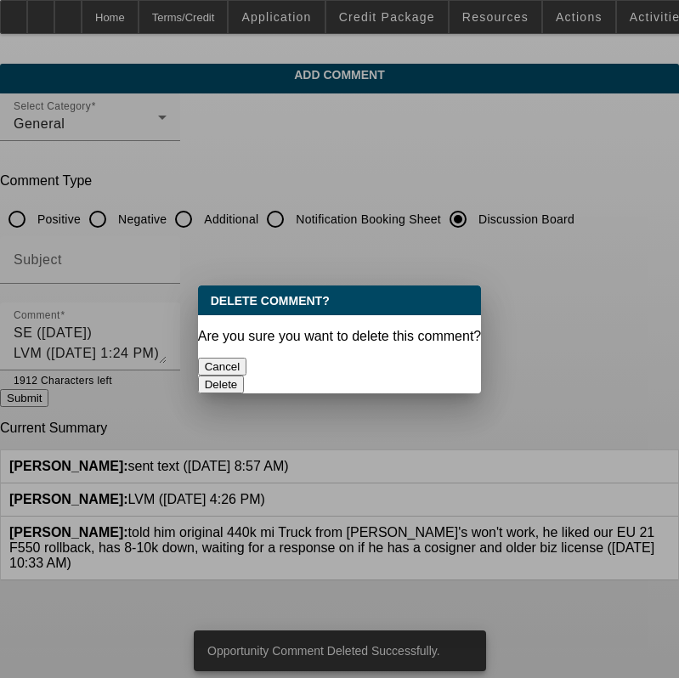
click at [245, 376] on button "Delete" at bounding box center [221, 385] width 47 height 18
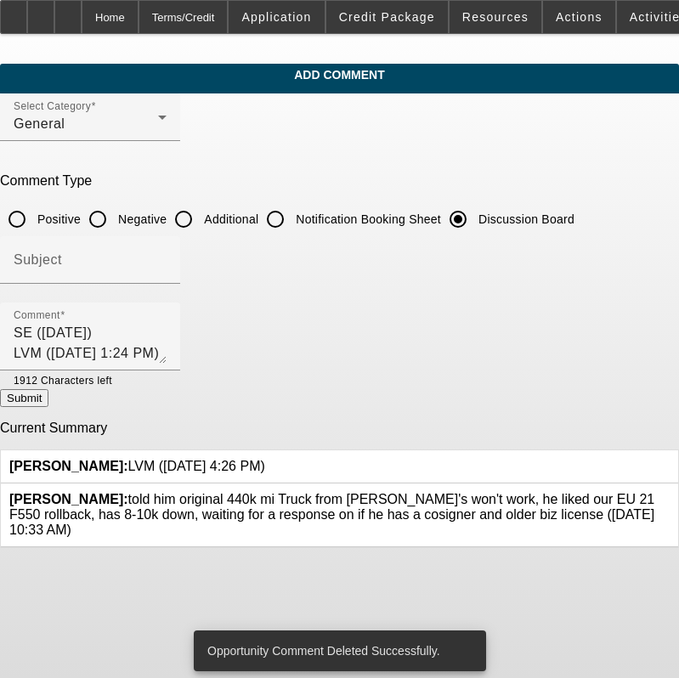
click at [265, 459] on icon at bounding box center [265, 459] width 0 height 0
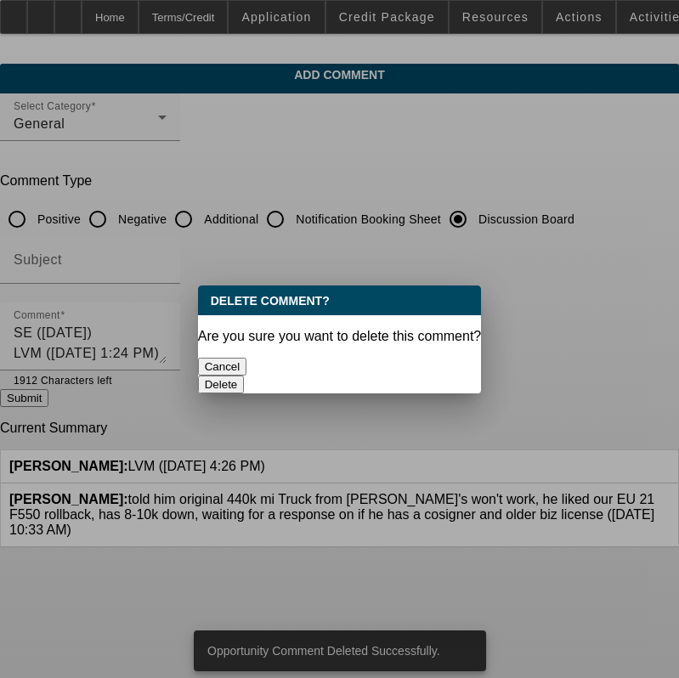
click at [245, 376] on button "Delete" at bounding box center [221, 385] width 47 height 18
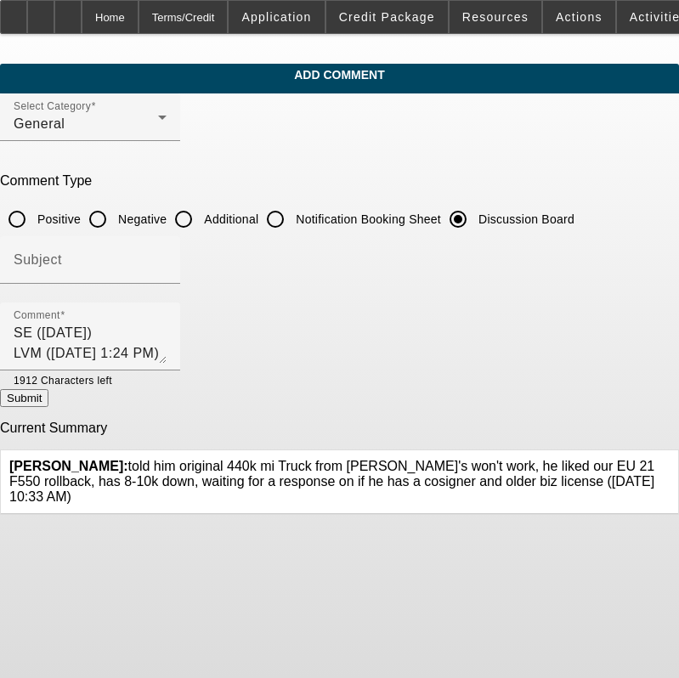
click at [48, 396] on button "Submit" at bounding box center [24, 398] width 48 height 18
radio input "true"
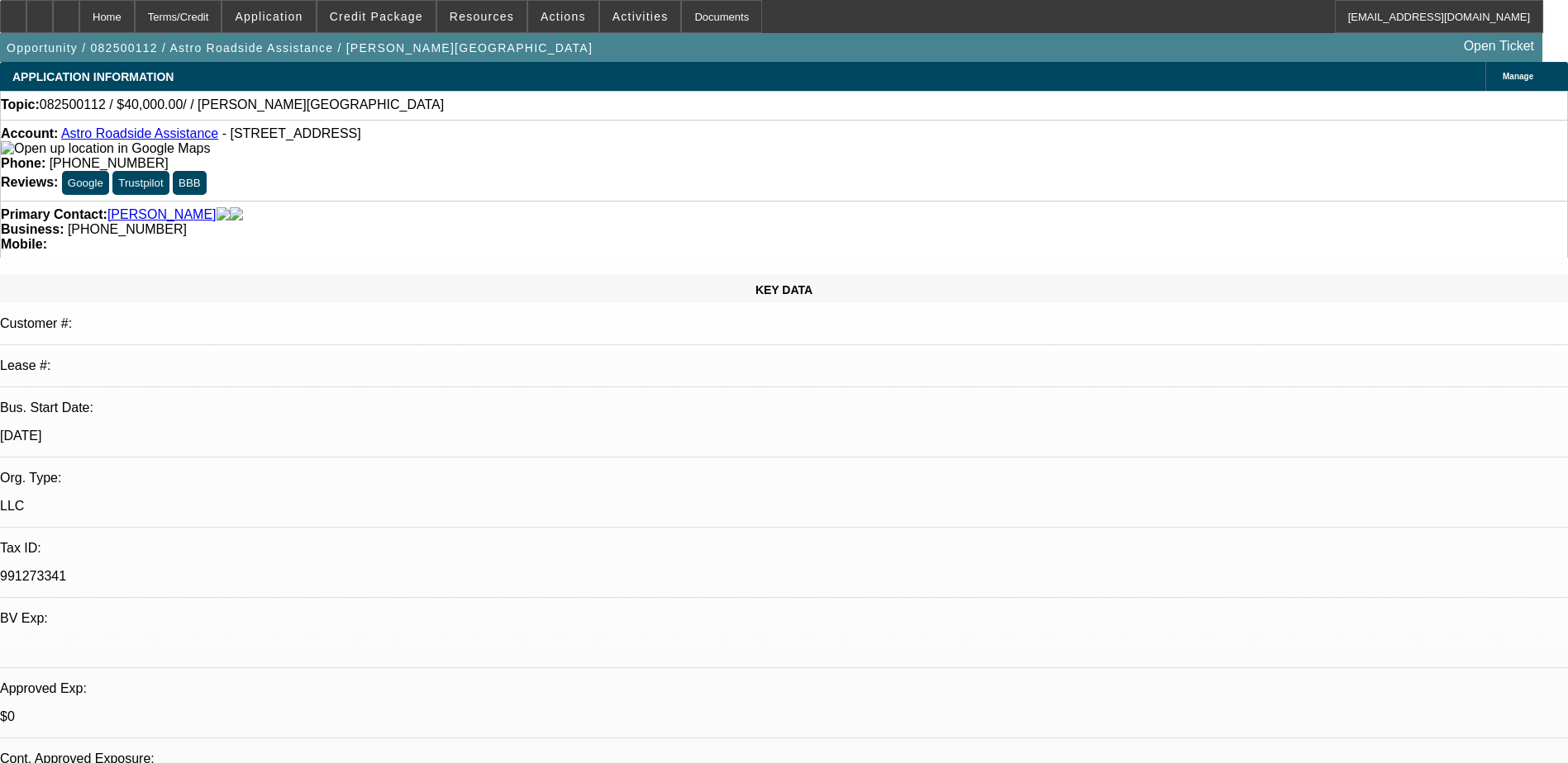
select select "0"
select select "2"
select select "0.1"
select select "4"
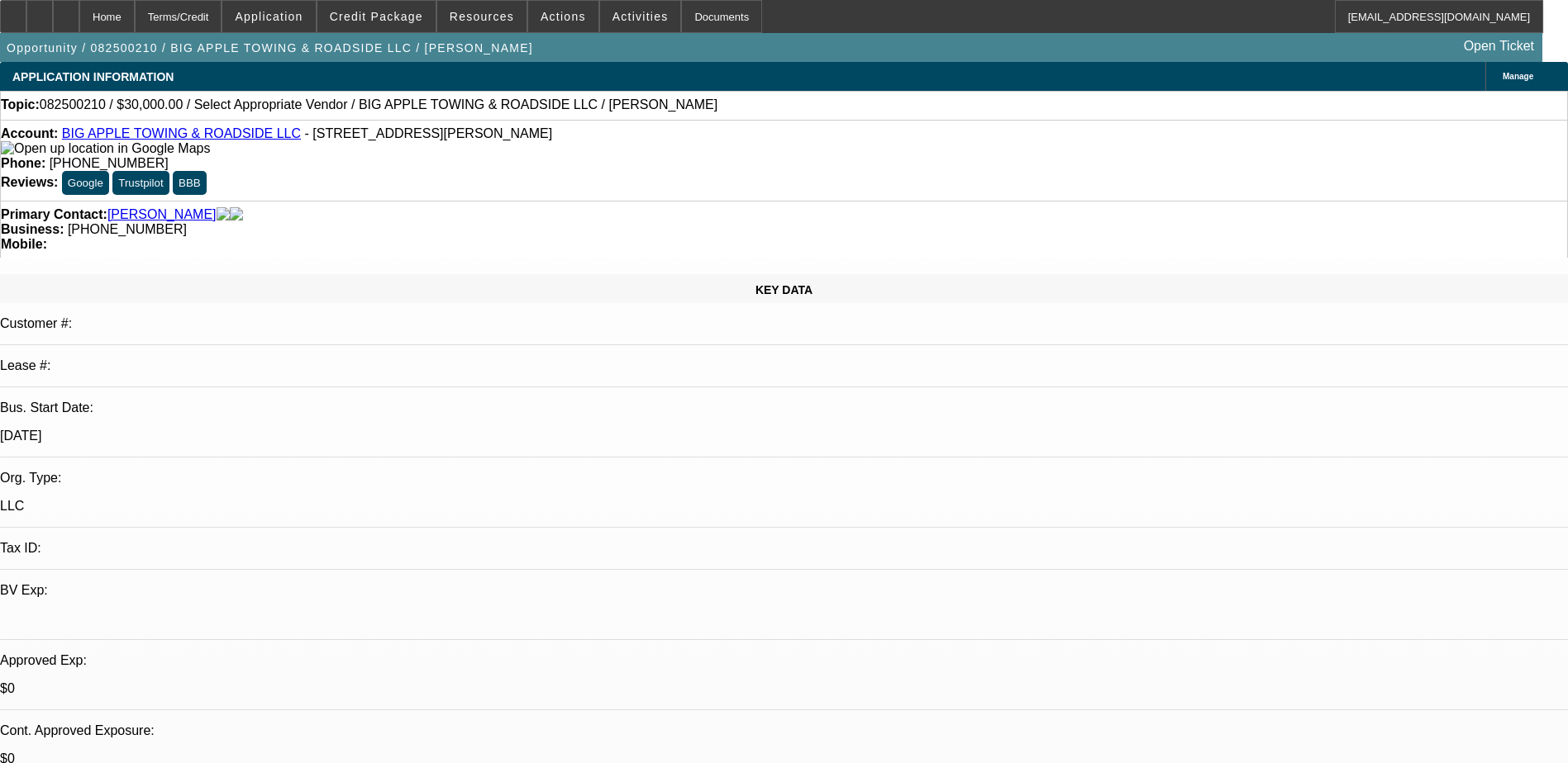
select select "0"
select select "2"
select select "0.1"
select select "4"
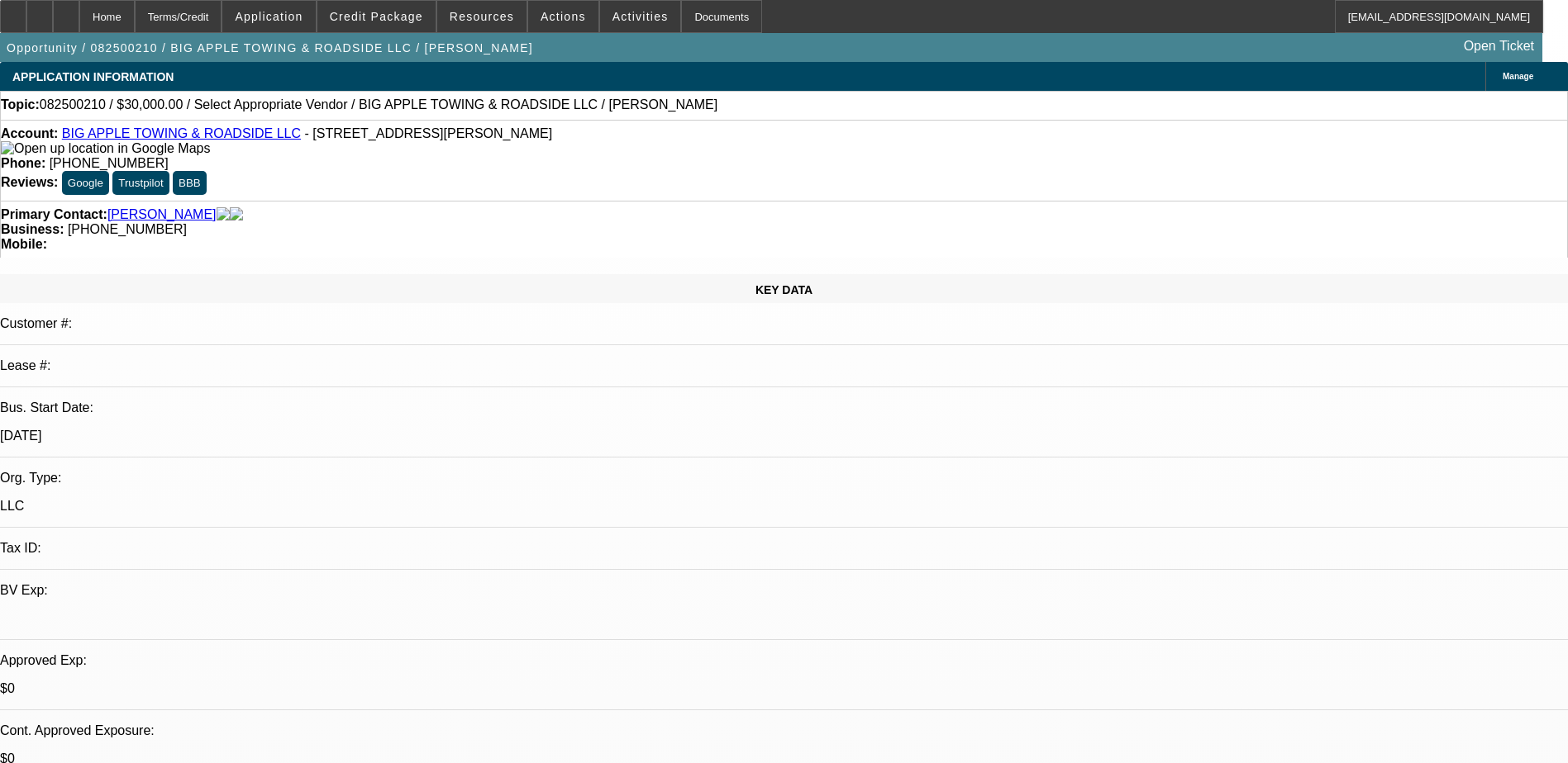
scroll to position [413, 0]
